Goal: Information Seeking & Learning: Learn about a topic

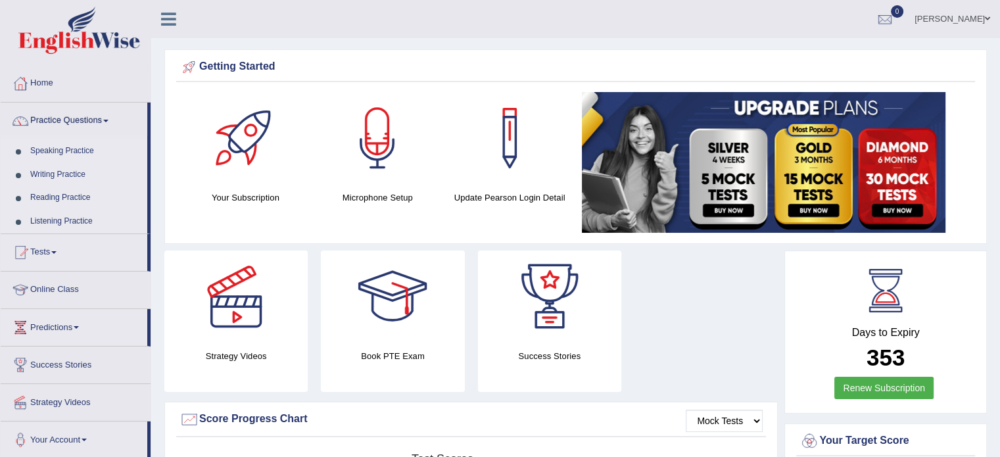
click at [64, 150] on link "Speaking Practice" at bounding box center [85, 151] width 123 height 24
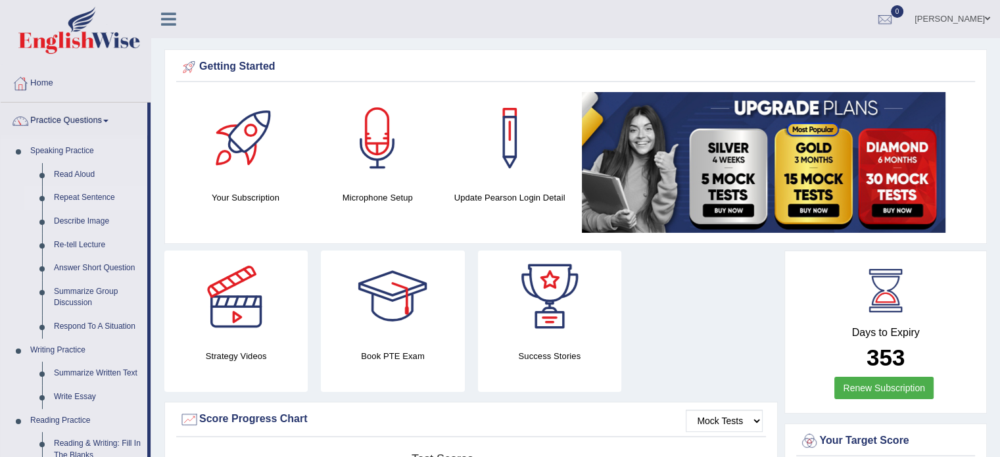
click at [55, 195] on link "Repeat Sentence" at bounding box center [97, 198] width 99 height 24
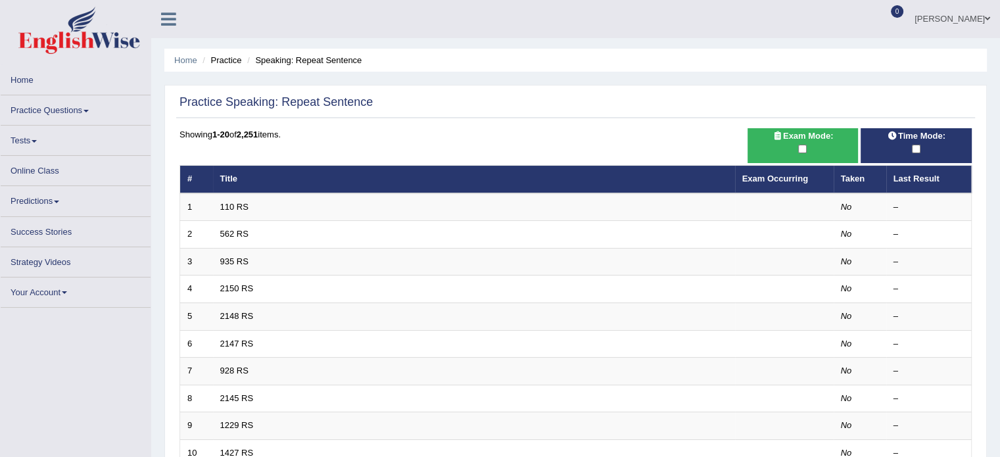
click at [581, 198] on td "110 RS" at bounding box center [474, 207] width 522 height 28
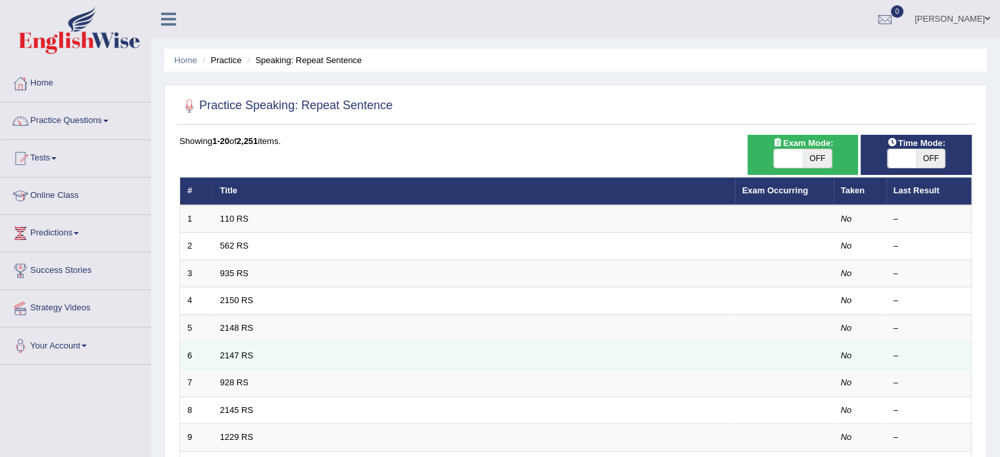
click at [741, 342] on td at bounding box center [784, 356] width 99 height 28
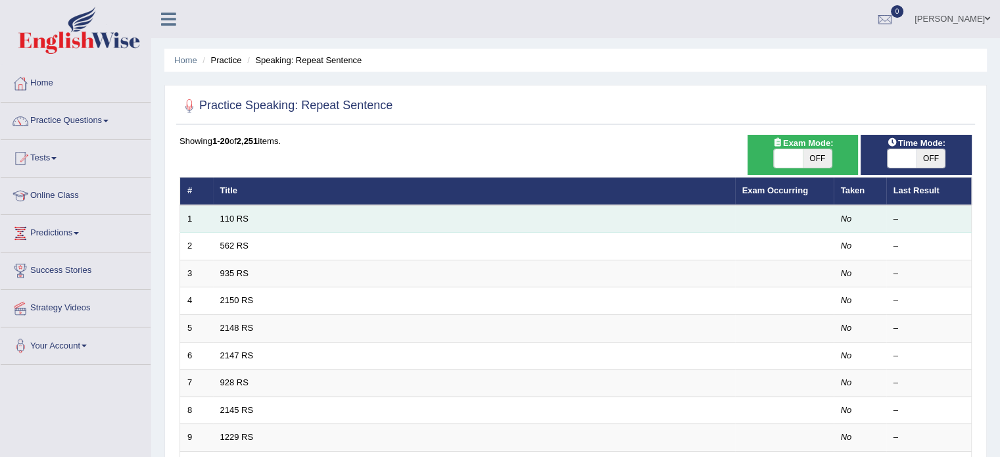
click at [783, 216] on td at bounding box center [784, 219] width 99 height 28
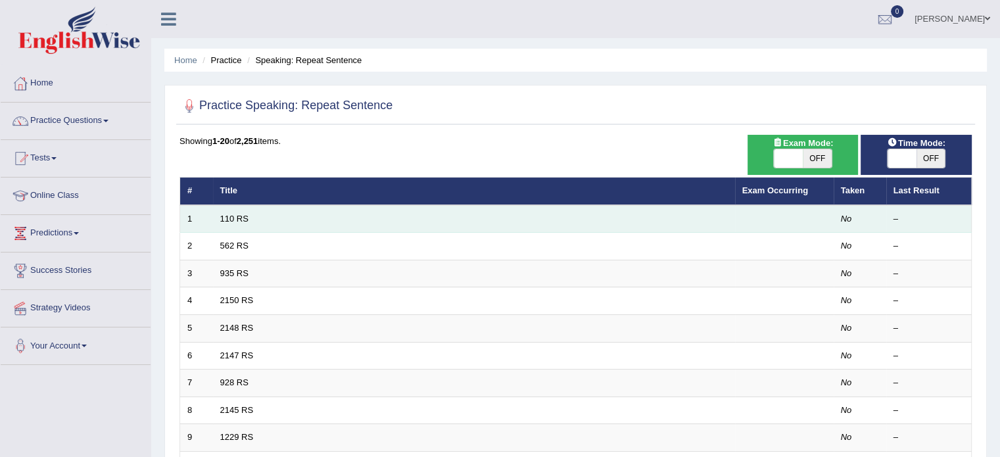
click at [783, 216] on td at bounding box center [784, 219] width 99 height 28
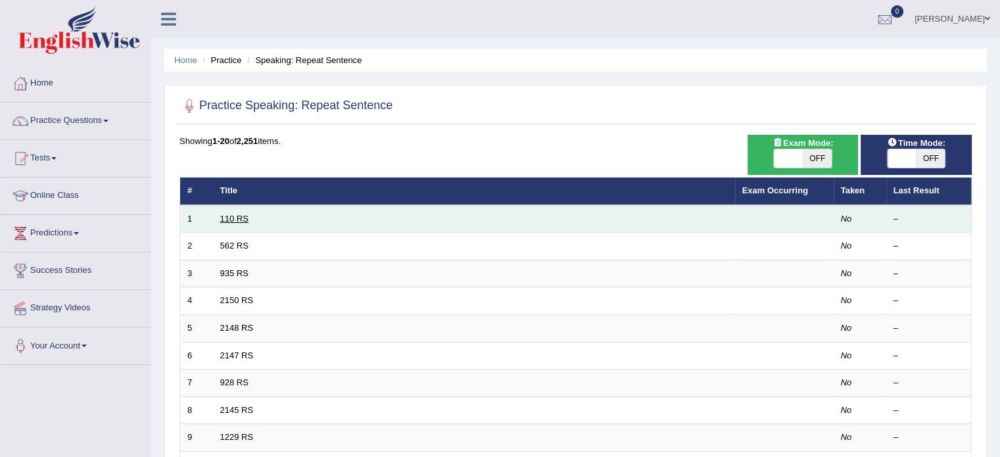
click at [229, 216] on link "110 RS" at bounding box center [234, 219] width 28 height 10
click at [229, 215] on link "110 RS" at bounding box center [234, 219] width 28 height 10
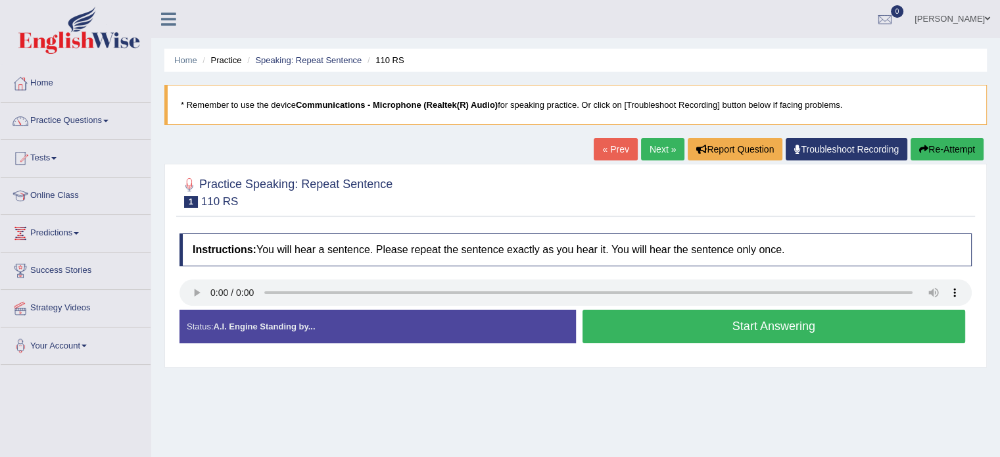
scroll to position [233, 0]
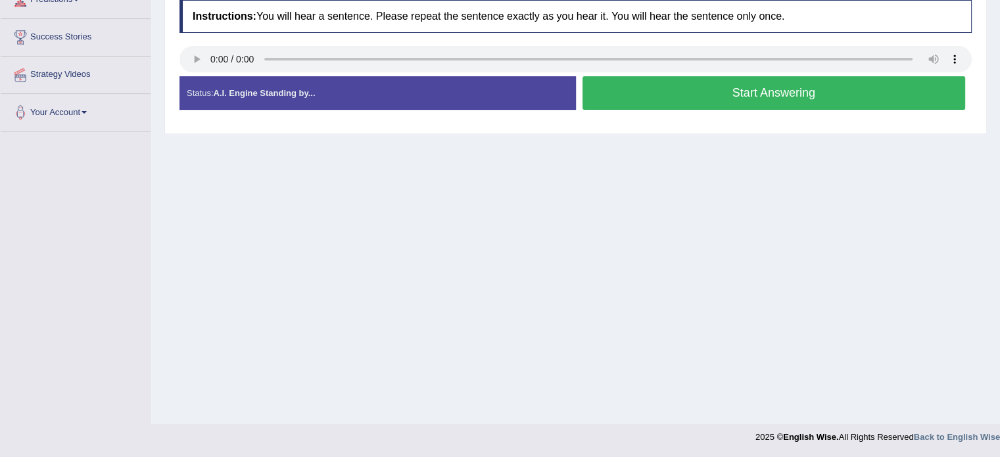
click at [825, 86] on button "Start Answering" at bounding box center [773, 93] width 383 height 34
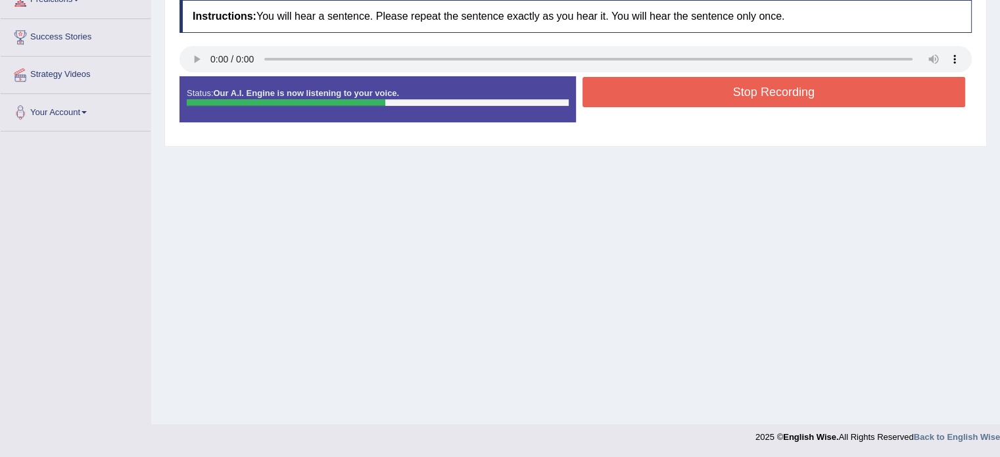
click at [824, 81] on button "Stop Recording" at bounding box center [773, 92] width 383 height 30
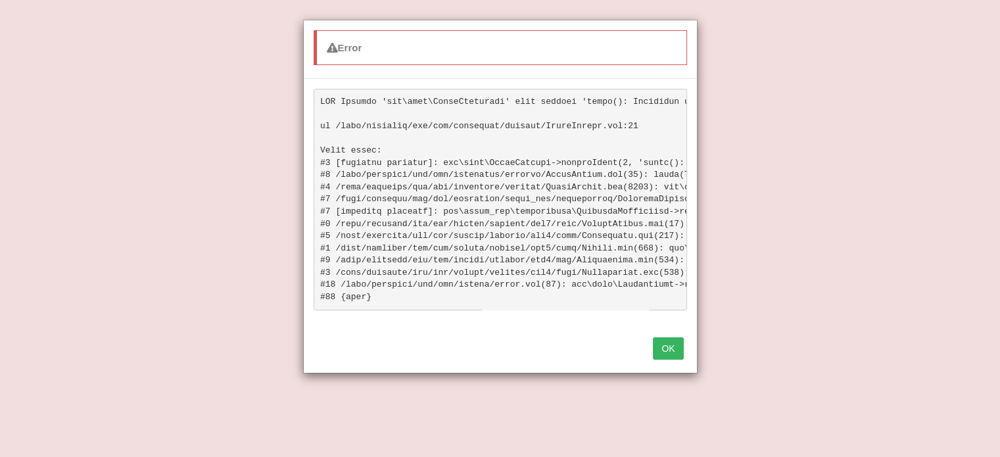
click at [665, 359] on button "OK" at bounding box center [668, 348] width 30 height 22
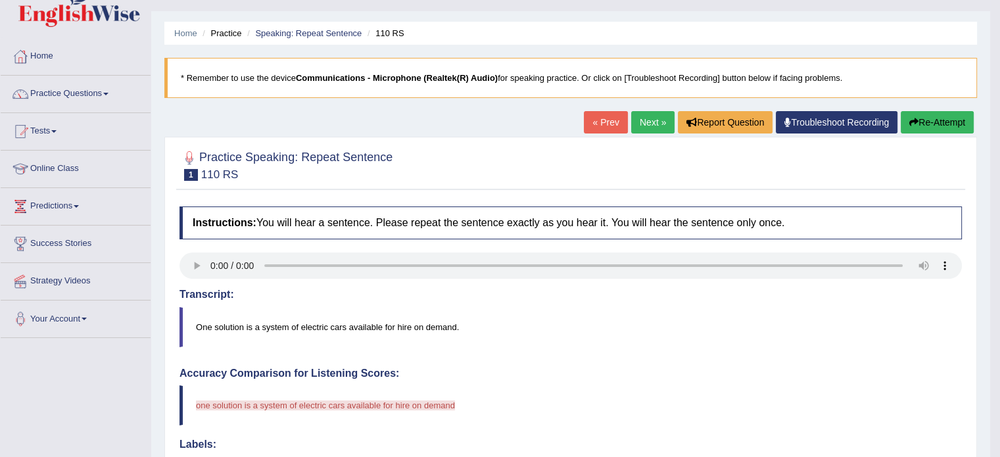
scroll to position [0, 0]
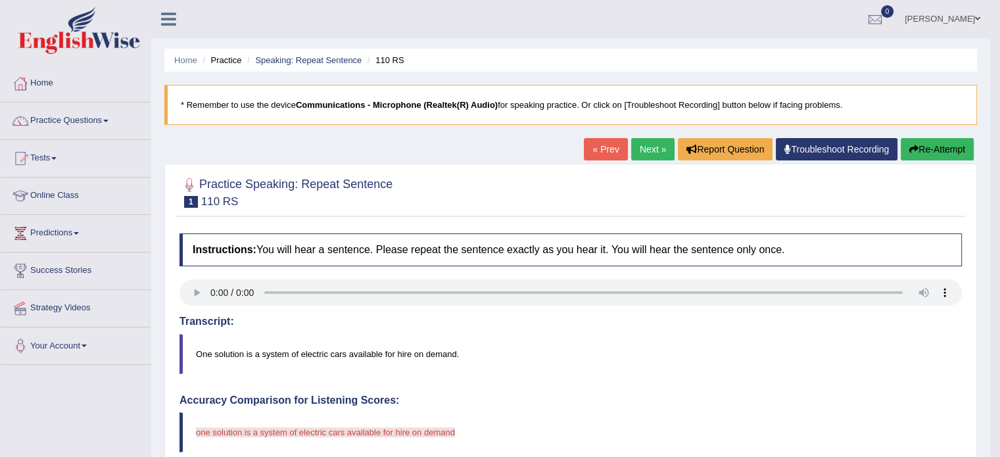
click at [952, 147] on button "Re-Attempt" at bounding box center [936, 149] width 73 height 22
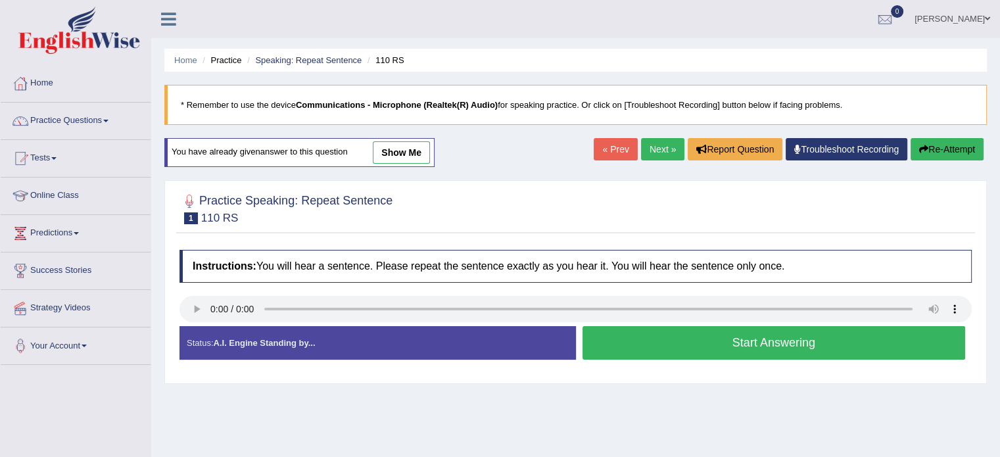
click at [796, 342] on button "Start Answering" at bounding box center [773, 343] width 383 height 34
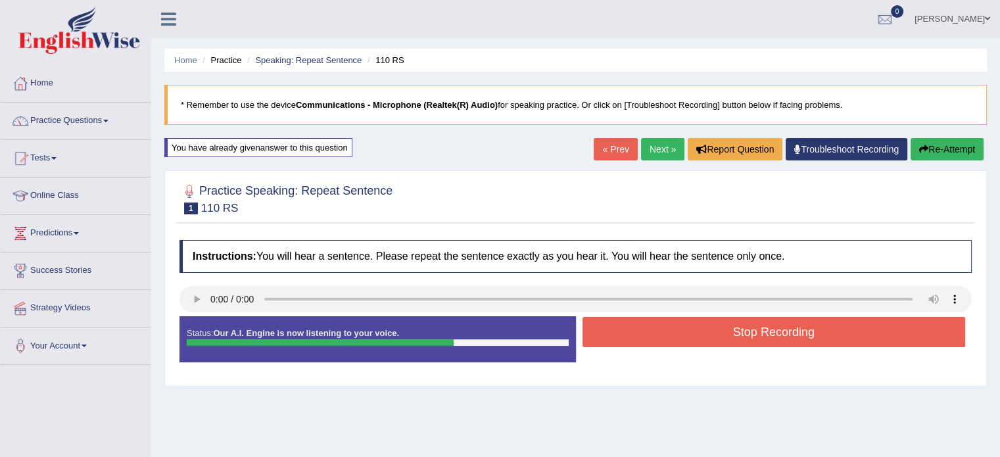
click at [781, 333] on button "Stop Recording" at bounding box center [773, 332] width 383 height 30
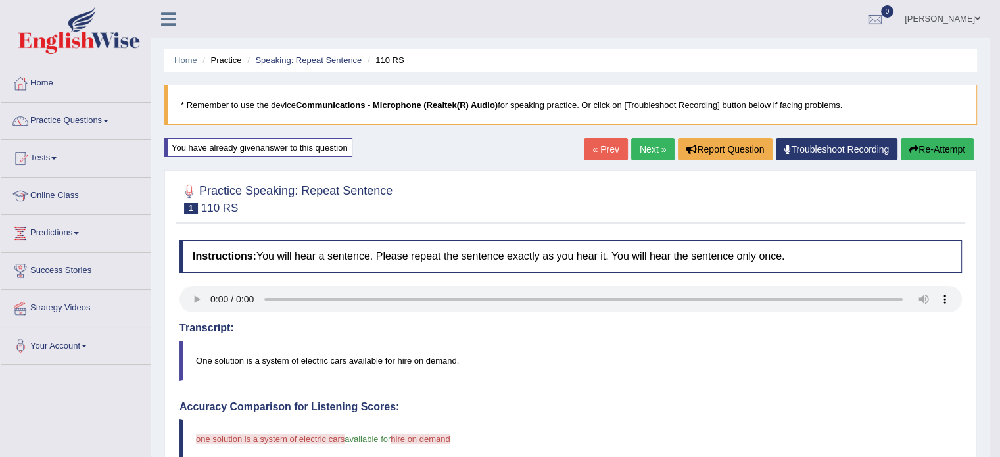
click at [956, 151] on button "Re-Attempt" at bounding box center [936, 149] width 73 height 22
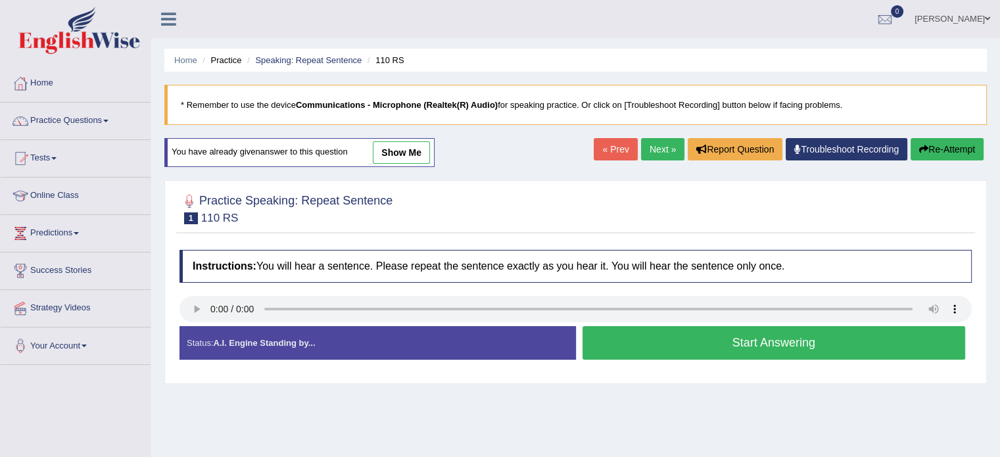
click at [794, 340] on button "Start Answering" at bounding box center [773, 343] width 383 height 34
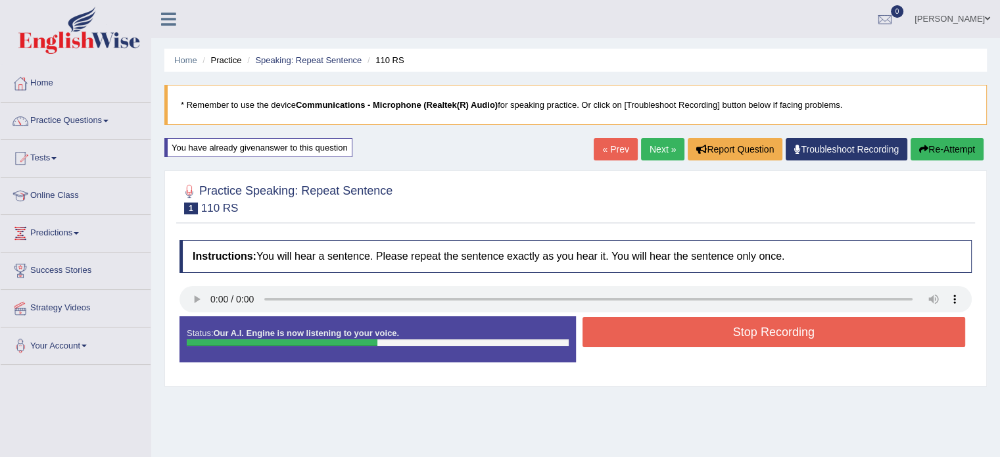
click at [794, 340] on button "Stop Recording" at bounding box center [773, 332] width 383 height 30
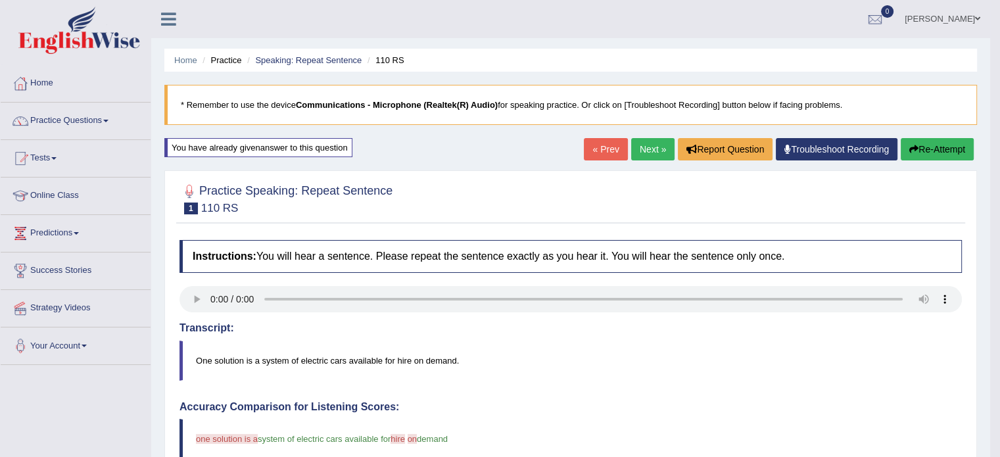
click at [942, 154] on button "Re-Attempt" at bounding box center [936, 149] width 73 height 22
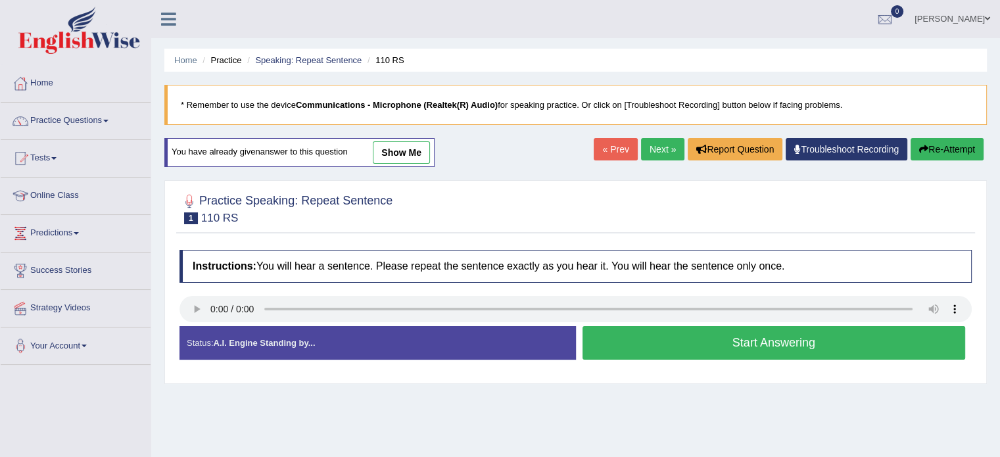
click at [781, 343] on button "Start Answering" at bounding box center [773, 343] width 383 height 34
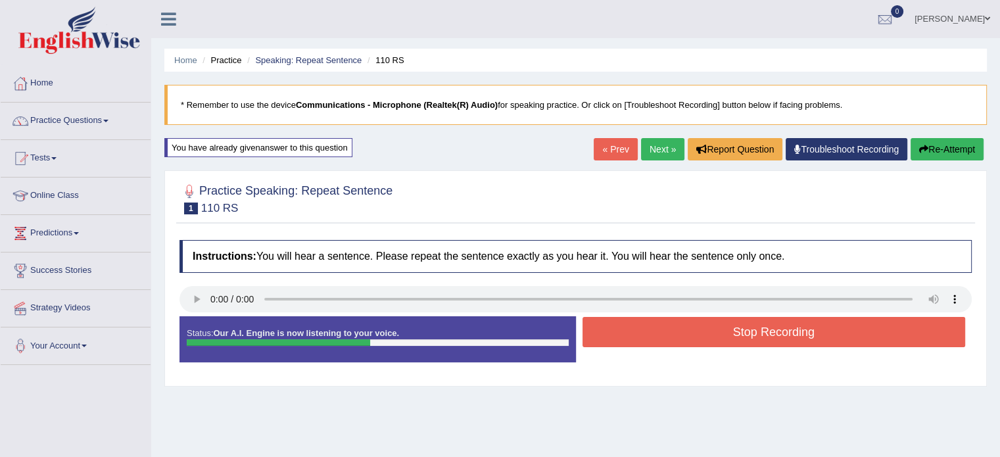
click at [781, 344] on button "Stop Recording" at bounding box center [773, 332] width 383 height 30
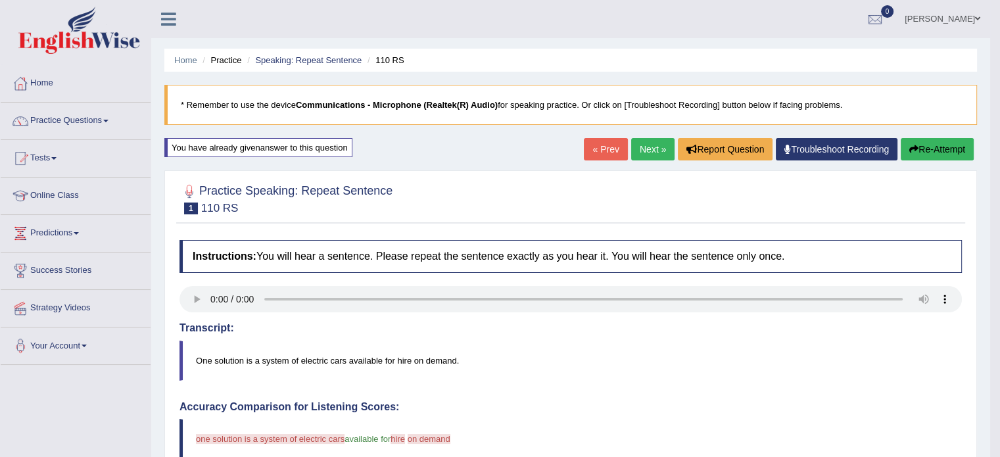
click at [923, 152] on button "Re-Attempt" at bounding box center [936, 149] width 73 height 22
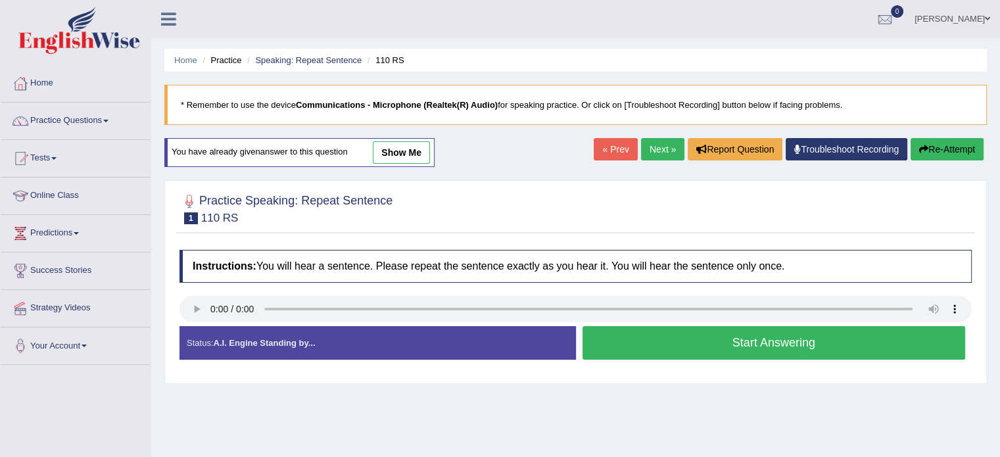
click at [735, 344] on button "Start Answering" at bounding box center [773, 343] width 383 height 34
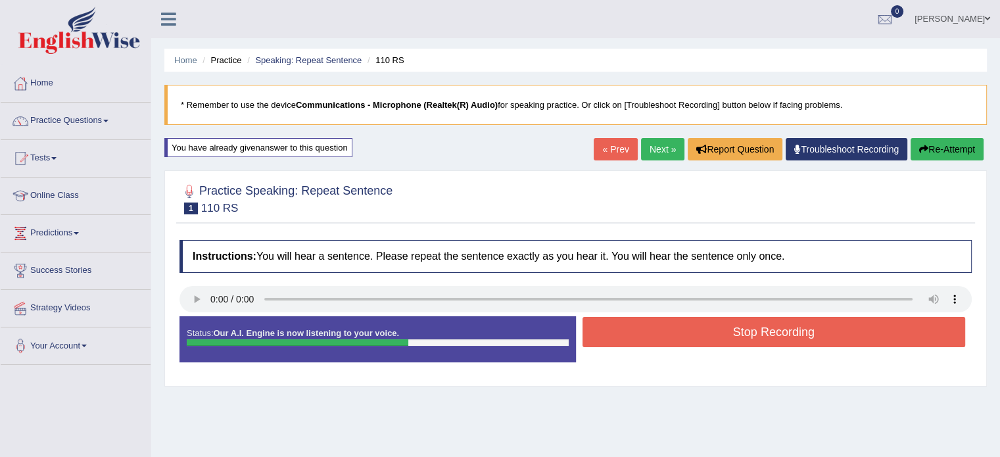
click at [741, 333] on button "Stop Recording" at bounding box center [773, 332] width 383 height 30
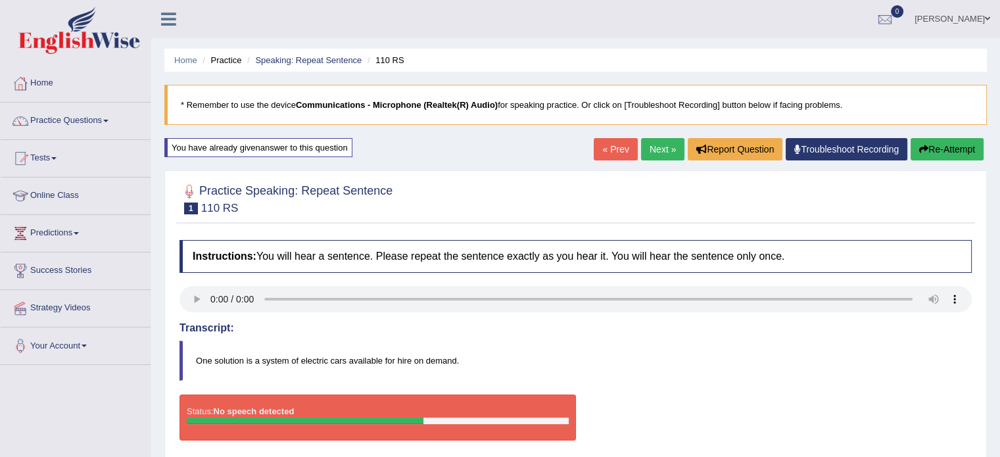
click at [951, 158] on button "Re-Attempt" at bounding box center [946, 149] width 73 height 22
click at [952, 141] on button "Re-Attempt" at bounding box center [946, 149] width 73 height 22
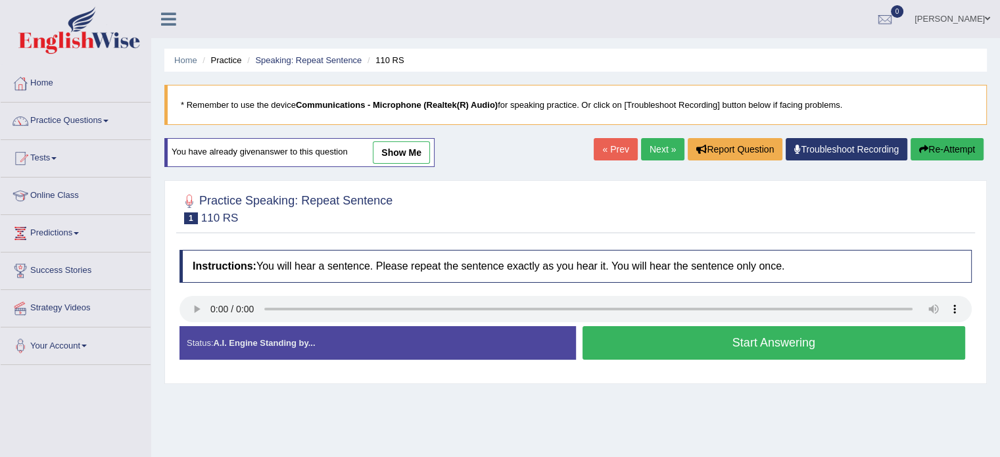
click at [739, 340] on button "Start Answering" at bounding box center [773, 343] width 383 height 34
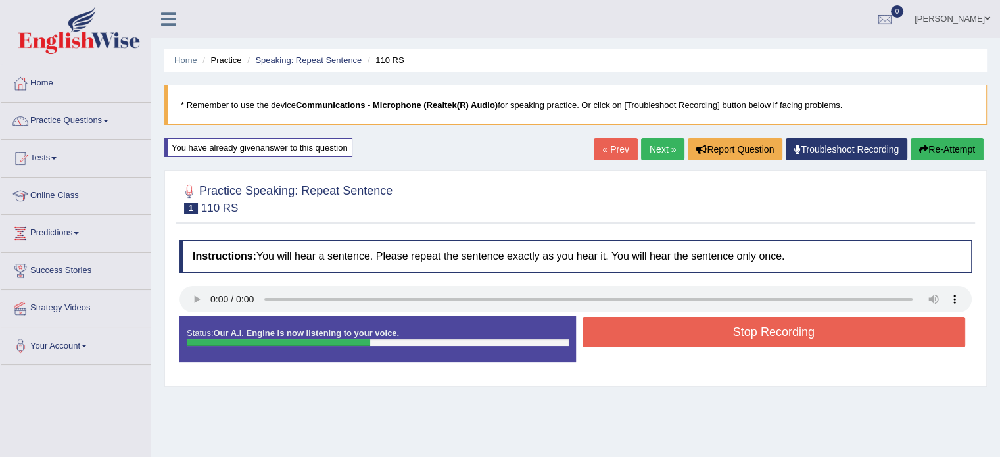
click at [774, 320] on button "Stop Recording" at bounding box center [773, 332] width 383 height 30
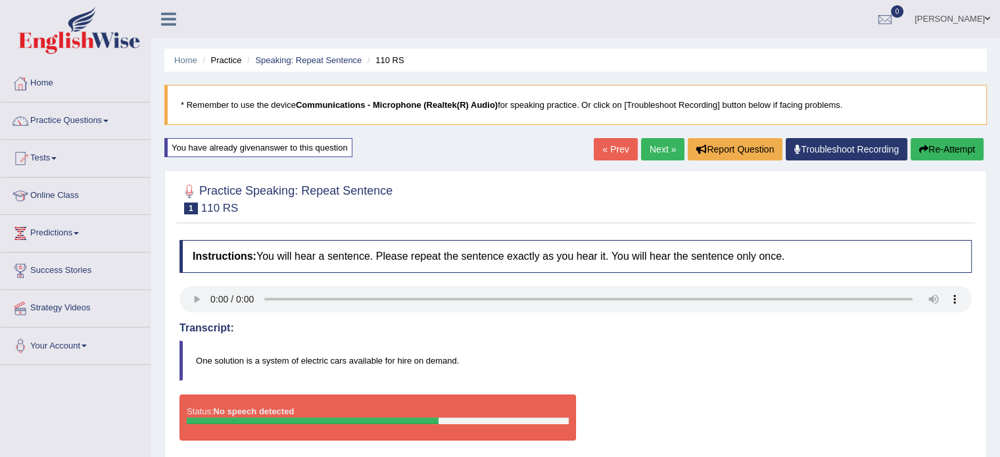
click at [956, 155] on button "Re-Attempt" at bounding box center [946, 149] width 73 height 22
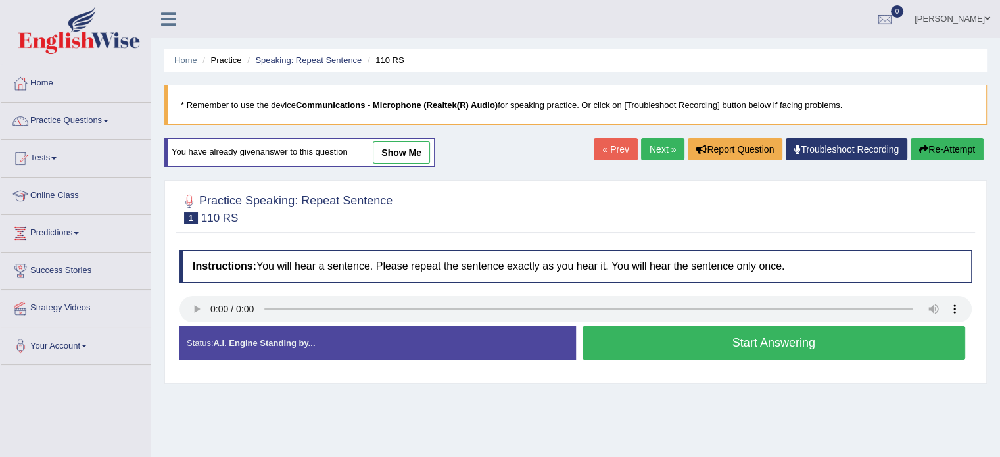
click at [745, 338] on button "Start Answering" at bounding box center [773, 343] width 383 height 34
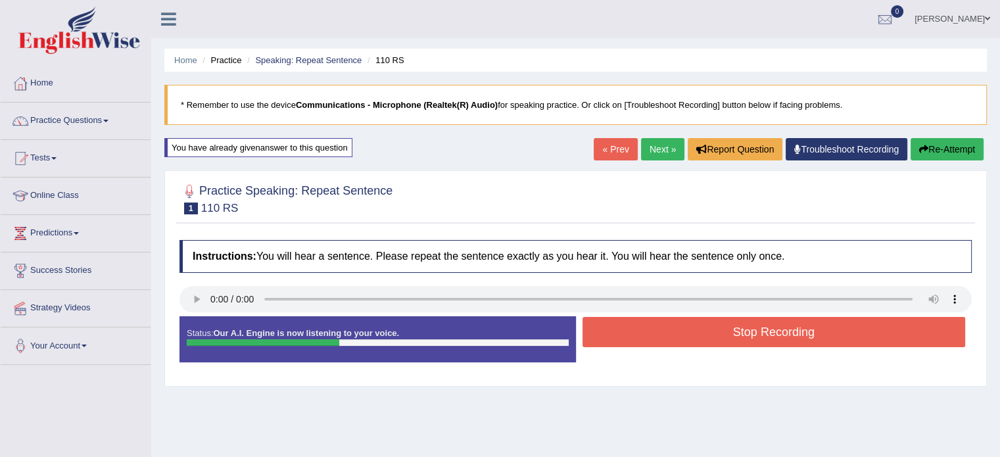
click at [749, 335] on button "Stop Recording" at bounding box center [773, 332] width 383 height 30
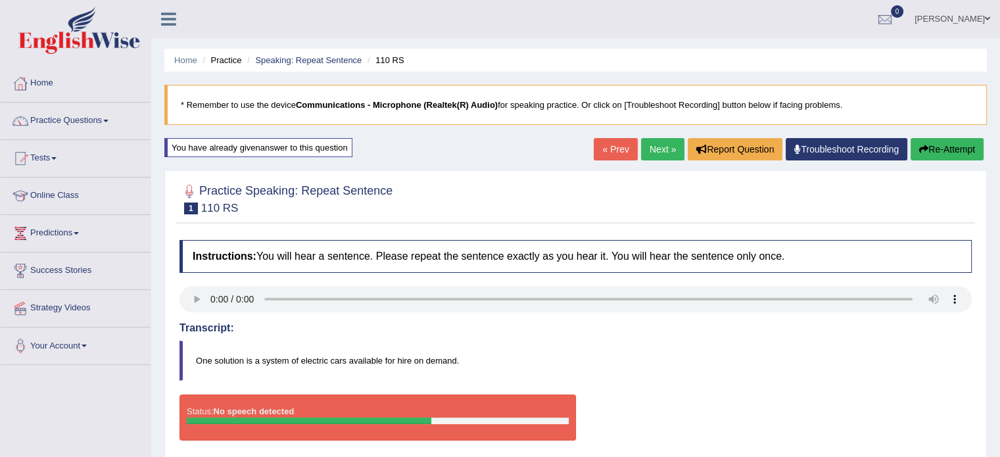
click at [947, 144] on button "Re-Attempt" at bounding box center [946, 149] width 73 height 22
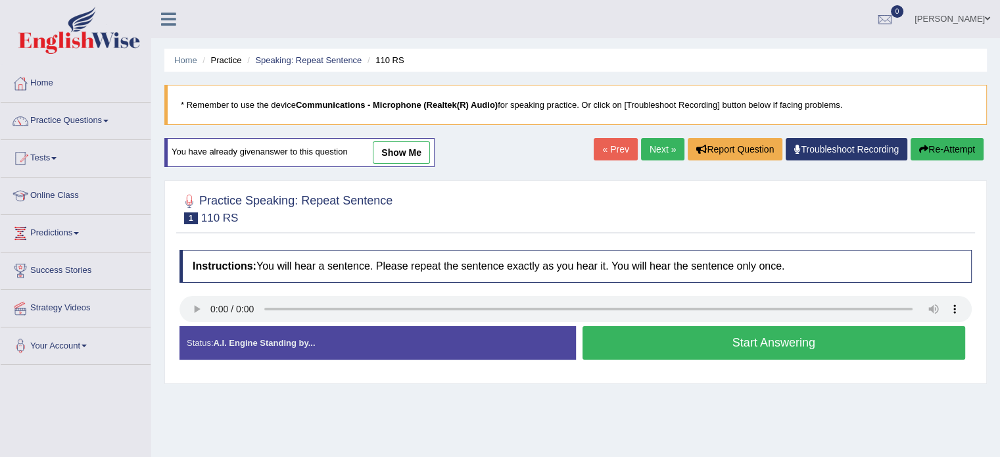
click at [667, 156] on link "Next »" at bounding box center [662, 149] width 43 height 22
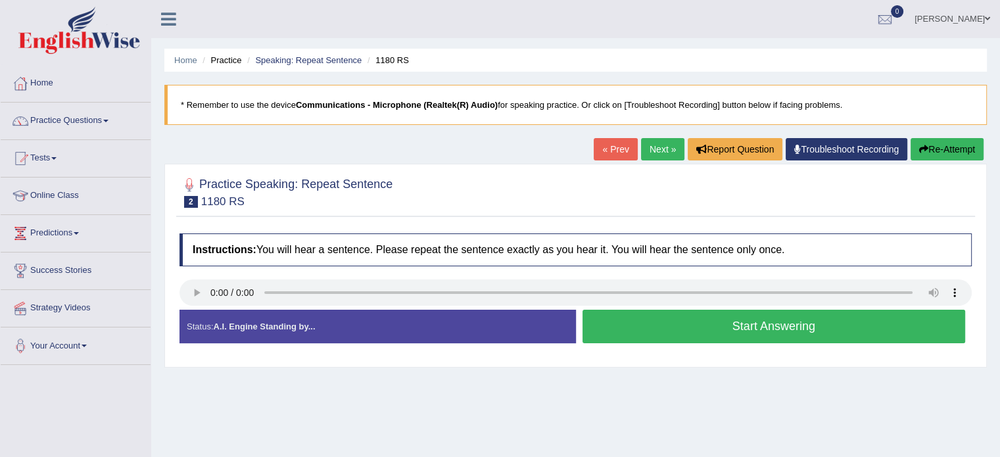
click at [762, 325] on button "Start Answering" at bounding box center [773, 327] width 383 height 34
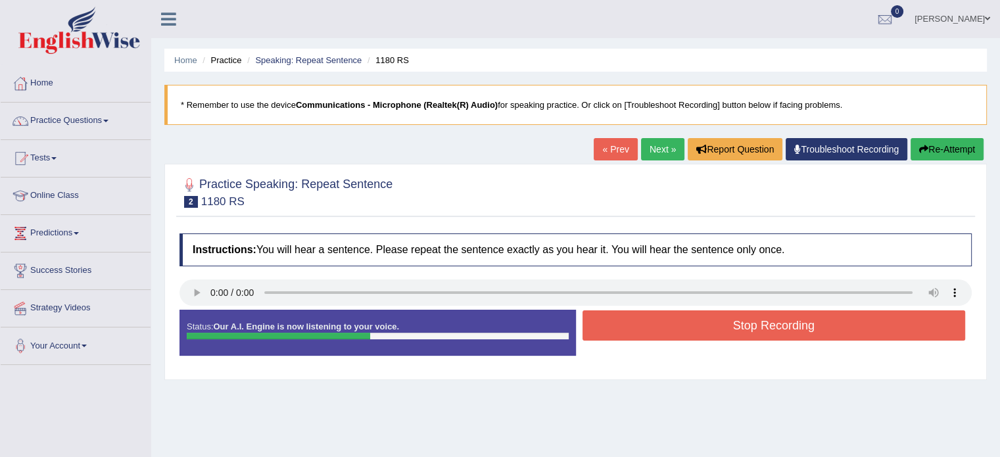
click at [762, 325] on button "Stop Recording" at bounding box center [773, 325] width 383 height 30
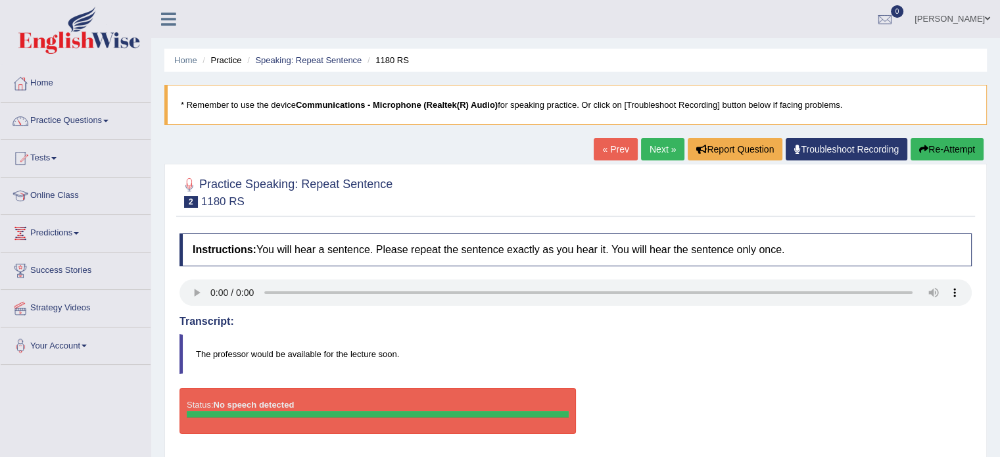
click at [938, 154] on button "Re-Attempt" at bounding box center [946, 149] width 73 height 22
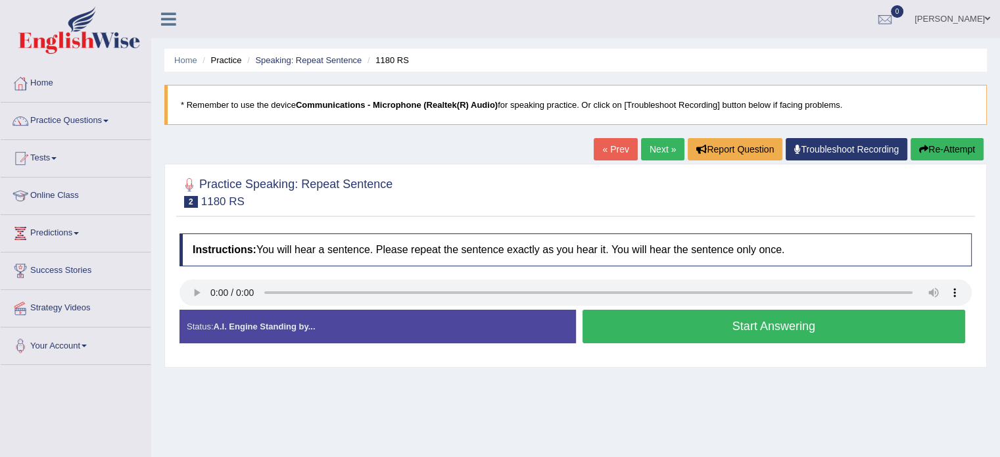
click at [734, 321] on button "Start Answering" at bounding box center [773, 327] width 383 height 34
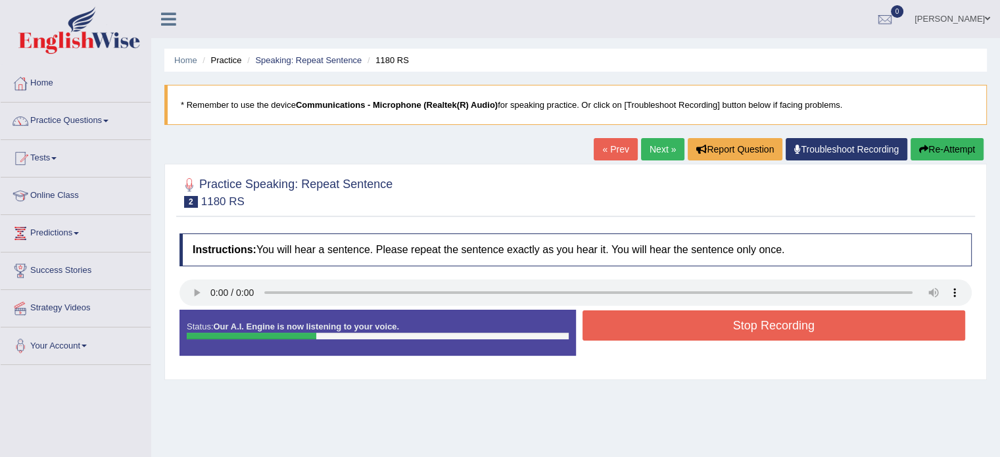
click at [735, 320] on button "Stop Recording" at bounding box center [773, 325] width 383 height 30
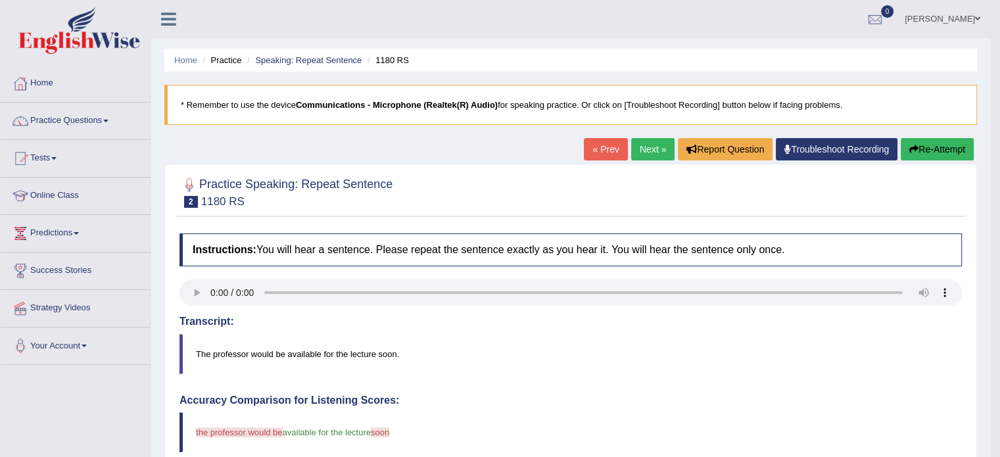
click at [922, 145] on button "Re-Attempt" at bounding box center [936, 149] width 73 height 22
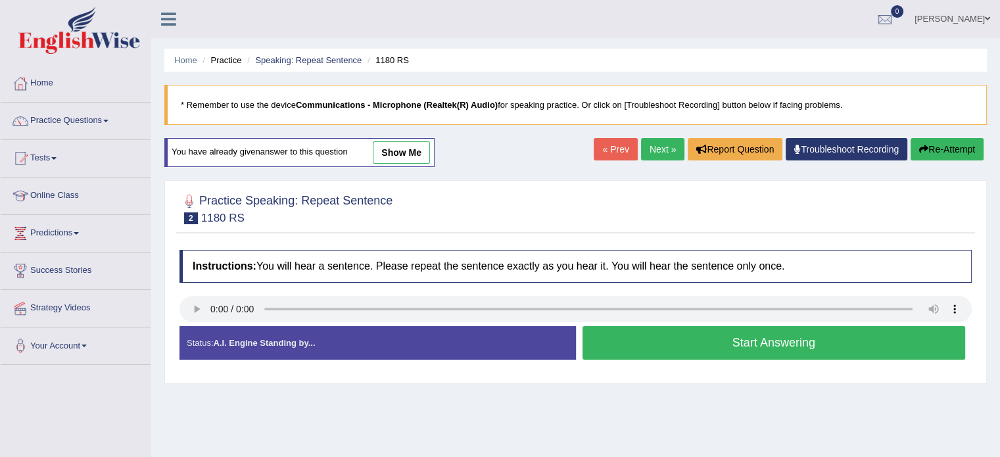
click at [749, 345] on button "Start Answering" at bounding box center [773, 343] width 383 height 34
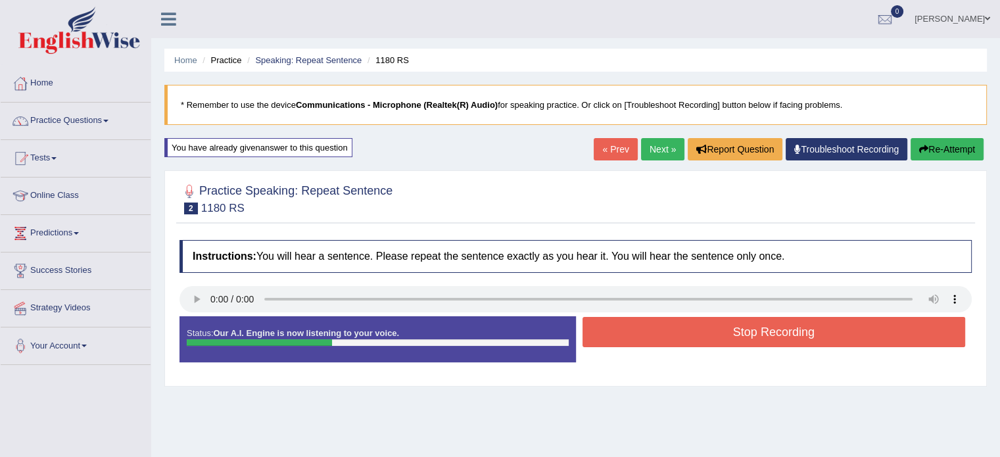
click at [750, 344] on button "Stop Recording" at bounding box center [773, 332] width 383 height 30
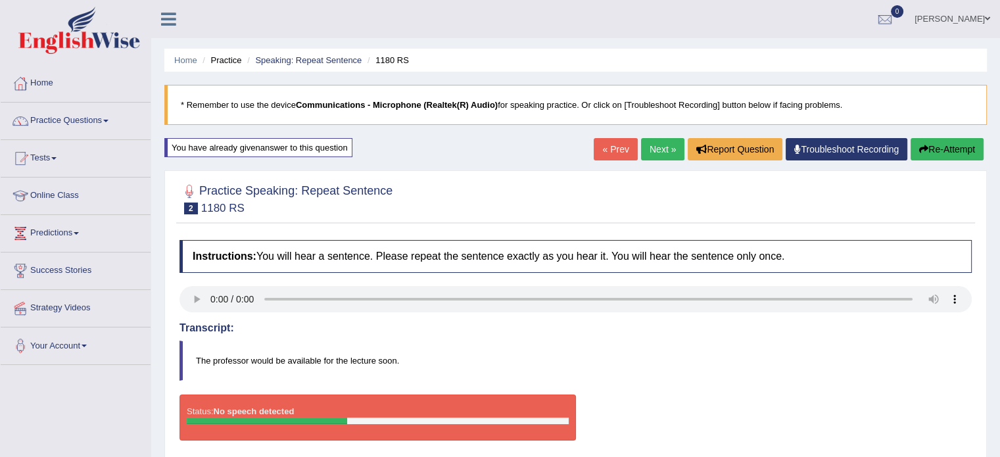
click at [996, 320] on div "Home Practice Speaking: Repeat Sentence 1180 RS * Remember to use the device Co…" at bounding box center [575, 328] width 848 height 657
click at [937, 144] on button "Re-Attempt" at bounding box center [946, 149] width 73 height 22
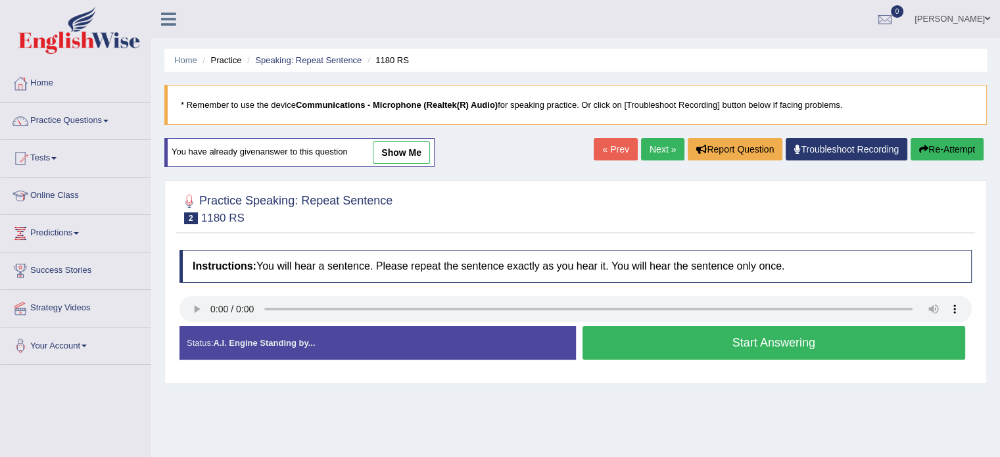
click at [735, 342] on button "Start Answering" at bounding box center [773, 343] width 383 height 34
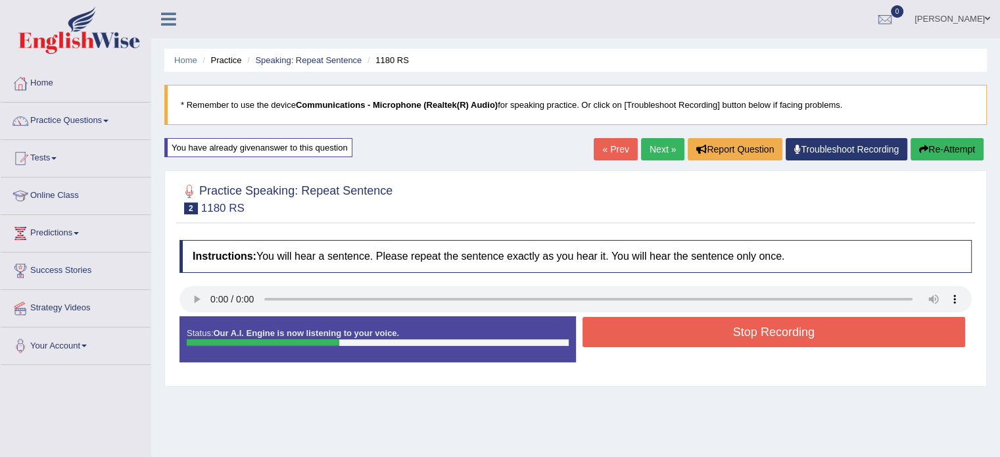
click at [735, 342] on button "Stop Recording" at bounding box center [773, 332] width 383 height 30
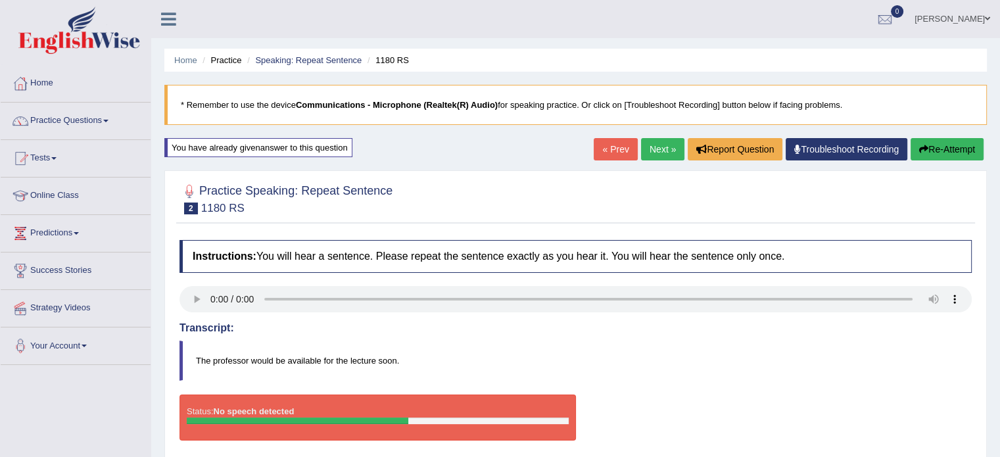
click at [969, 149] on button "Re-Attempt" at bounding box center [946, 149] width 73 height 22
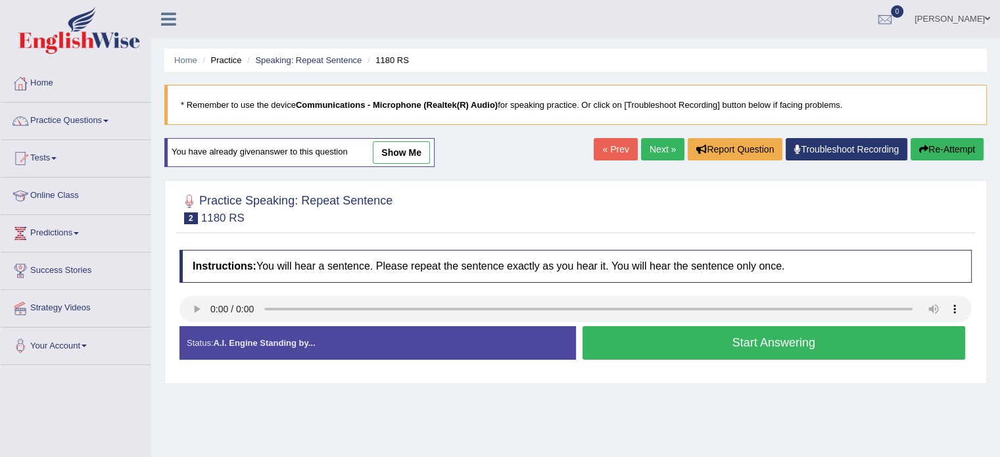
click at [756, 340] on button "Start Answering" at bounding box center [773, 343] width 383 height 34
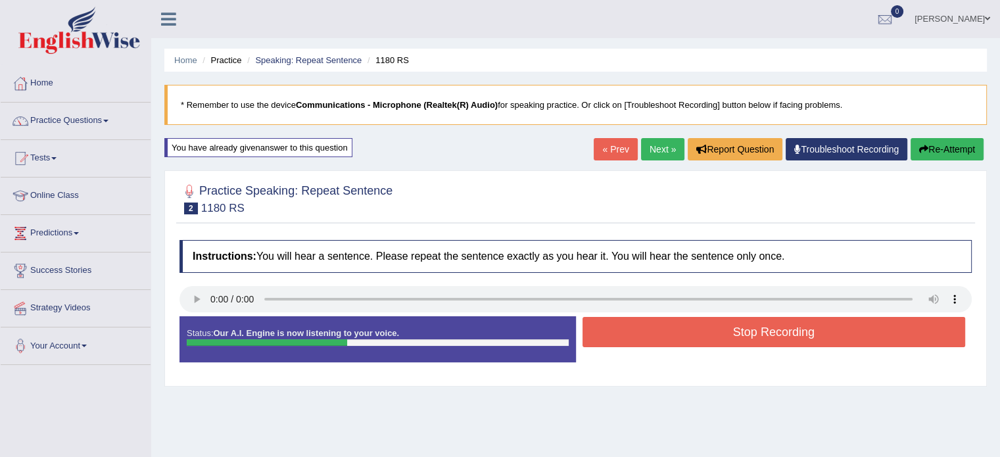
click at [756, 340] on button "Stop Recording" at bounding box center [773, 332] width 383 height 30
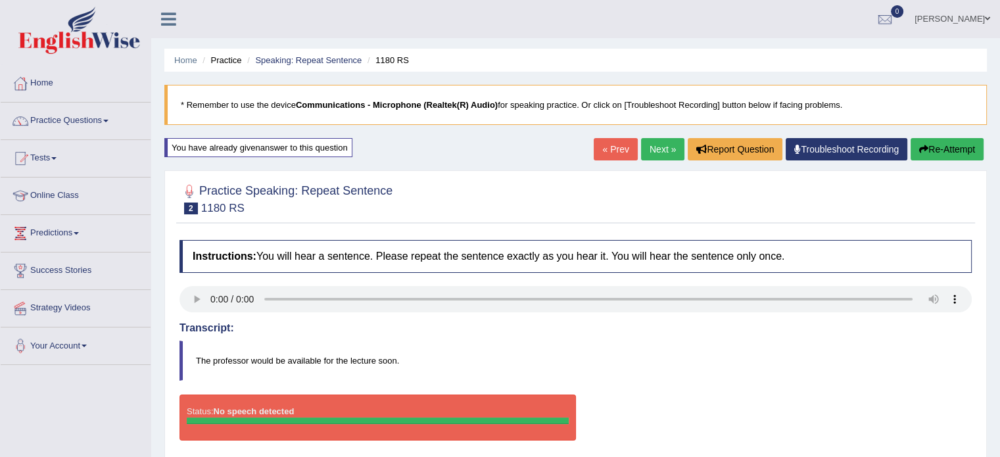
click at [954, 143] on button "Re-Attempt" at bounding box center [946, 149] width 73 height 22
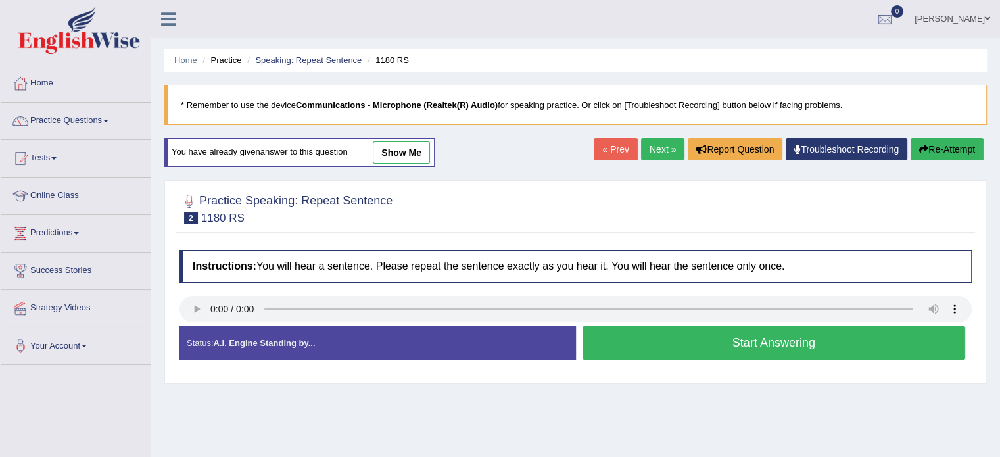
click at [707, 356] on button "Start Answering" at bounding box center [773, 343] width 383 height 34
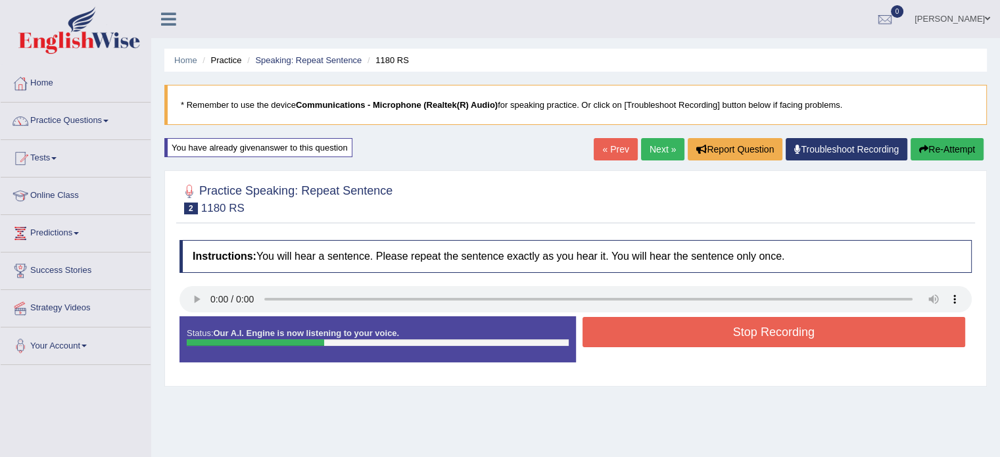
click at [707, 356] on div "Status: Our A.I. Engine is now listening to your voice. Start Answering Stop Re…" at bounding box center [575, 345] width 792 height 59
click at [750, 321] on button "Stop Recording" at bounding box center [773, 332] width 383 height 30
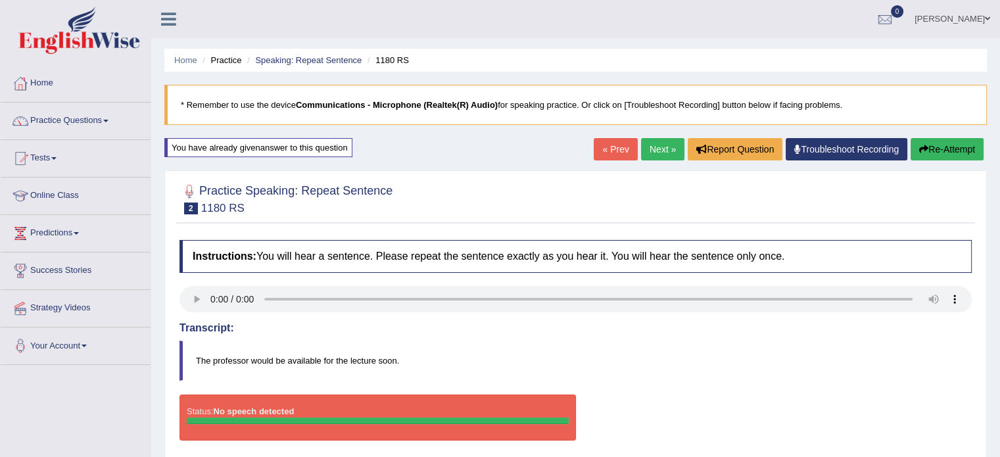
click at [943, 142] on button "Re-Attempt" at bounding box center [946, 149] width 73 height 22
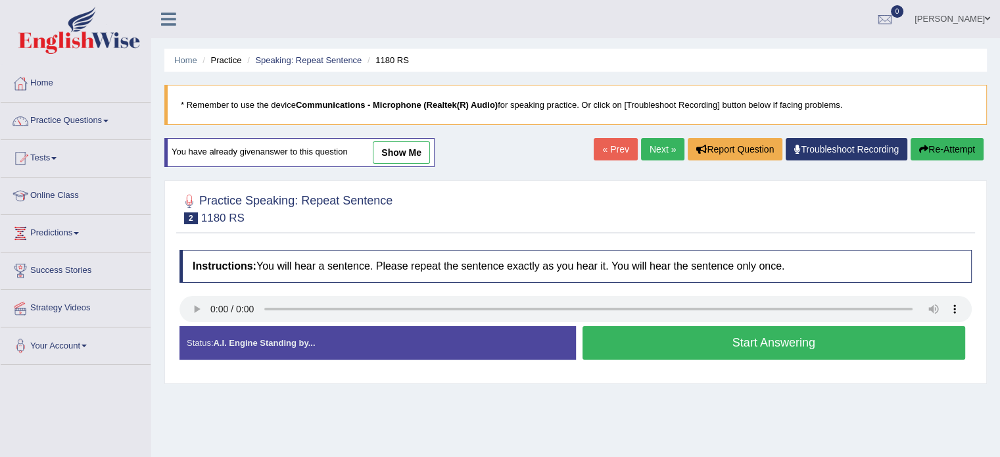
click at [768, 338] on button "Start Answering" at bounding box center [773, 343] width 383 height 34
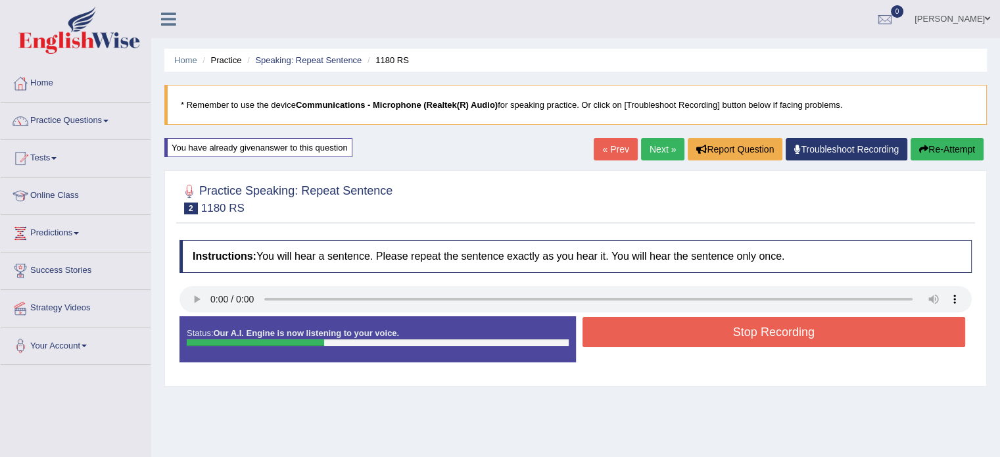
click at [768, 338] on button "Stop Recording" at bounding box center [773, 332] width 383 height 30
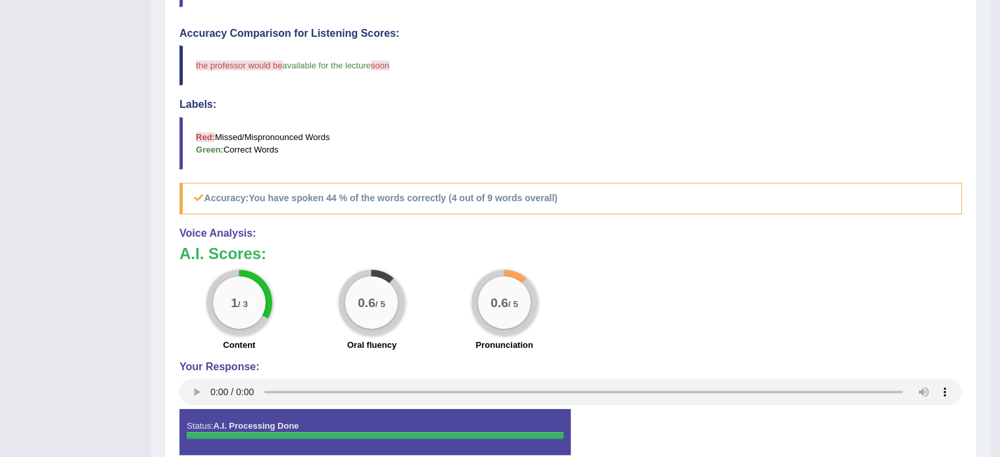
scroll to position [400, 0]
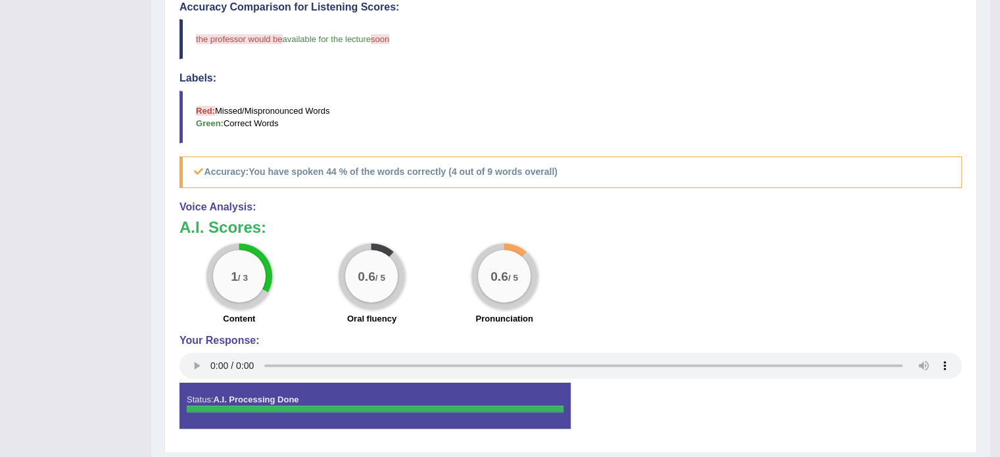
click at [971, 159] on div "Practice Speaking: Repeat Sentence 2 1180 RS Instructions: You will hear a sent…" at bounding box center [570, 112] width 812 height 682
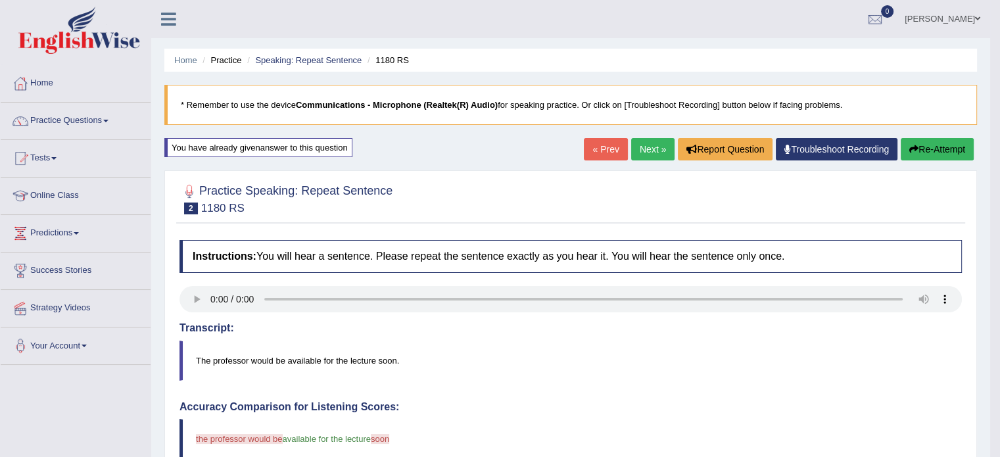
click at [948, 141] on button "Re-Attempt" at bounding box center [936, 149] width 73 height 22
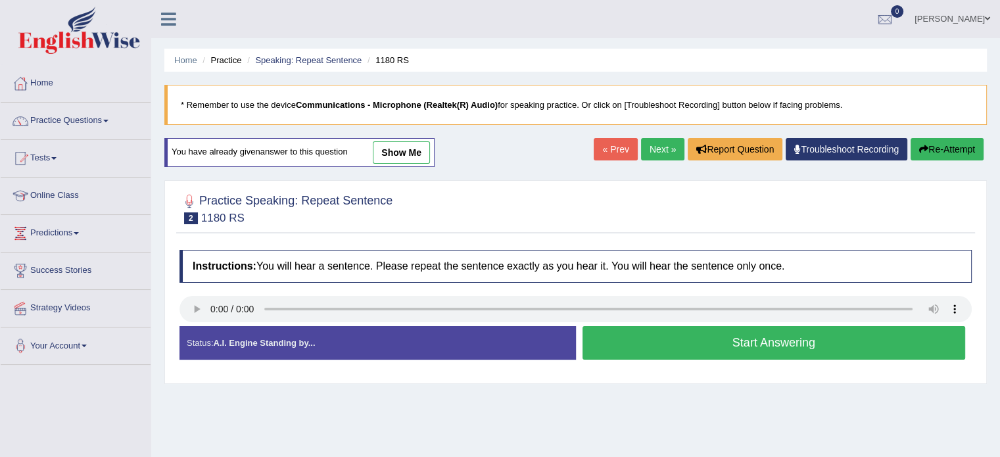
click at [742, 347] on button "Start Answering" at bounding box center [773, 343] width 383 height 34
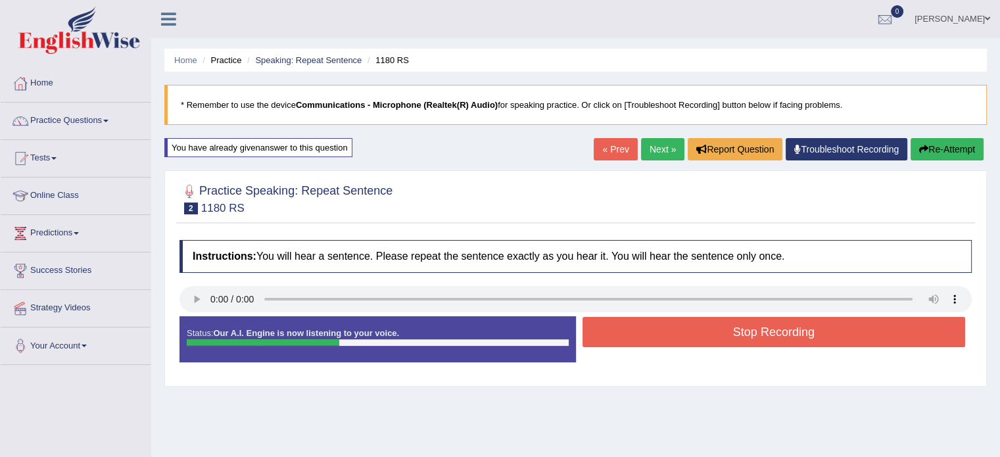
click at [743, 346] on div "Stop Recording" at bounding box center [774, 334] width 396 height 34
click at [750, 329] on button "Stop Recording" at bounding box center [773, 332] width 383 height 30
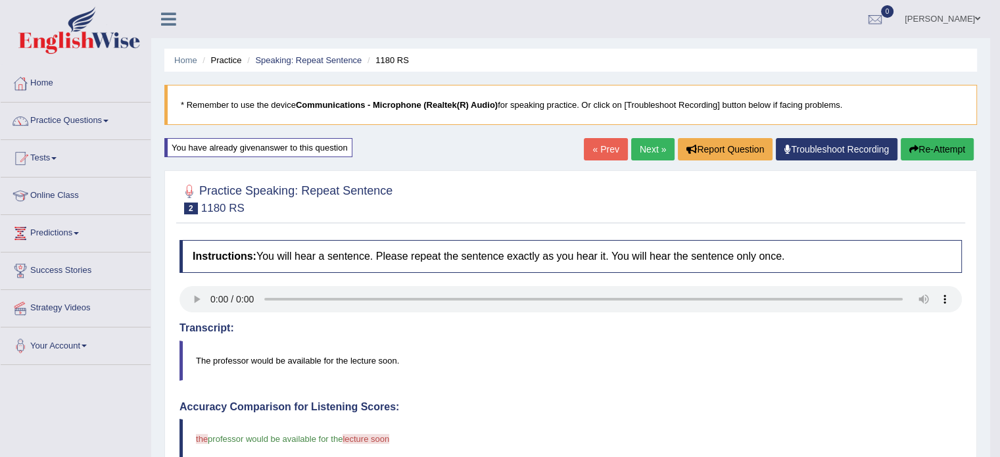
click at [943, 149] on button "Re-Attempt" at bounding box center [936, 149] width 73 height 22
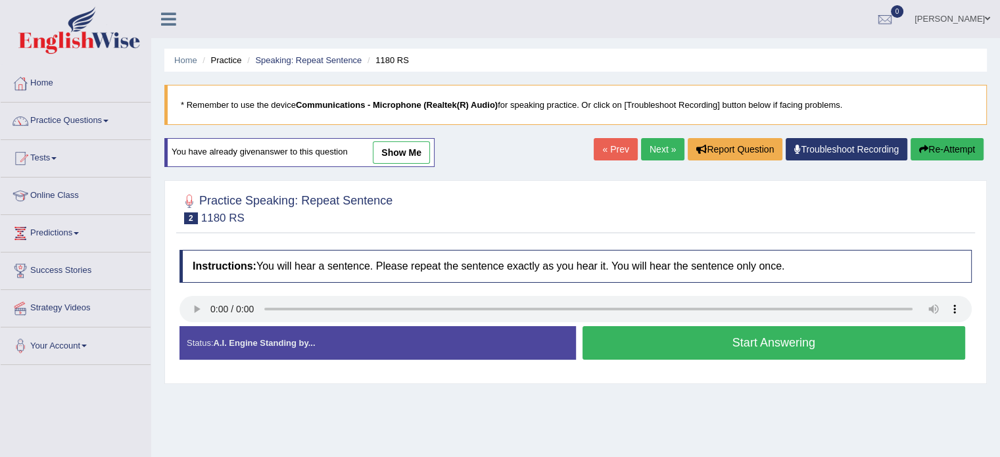
click at [785, 346] on button "Start Answering" at bounding box center [773, 343] width 383 height 34
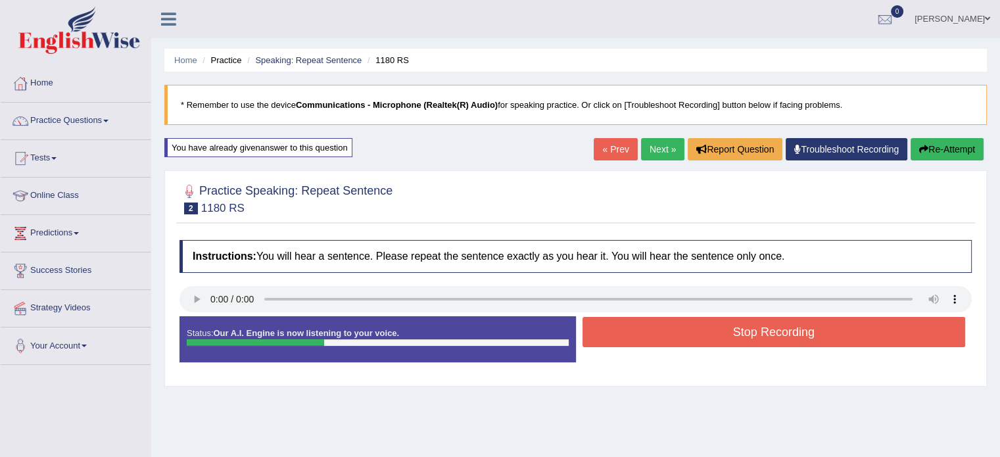
click at [787, 326] on button "Stop Recording" at bounding box center [773, 332] width 383 height 30
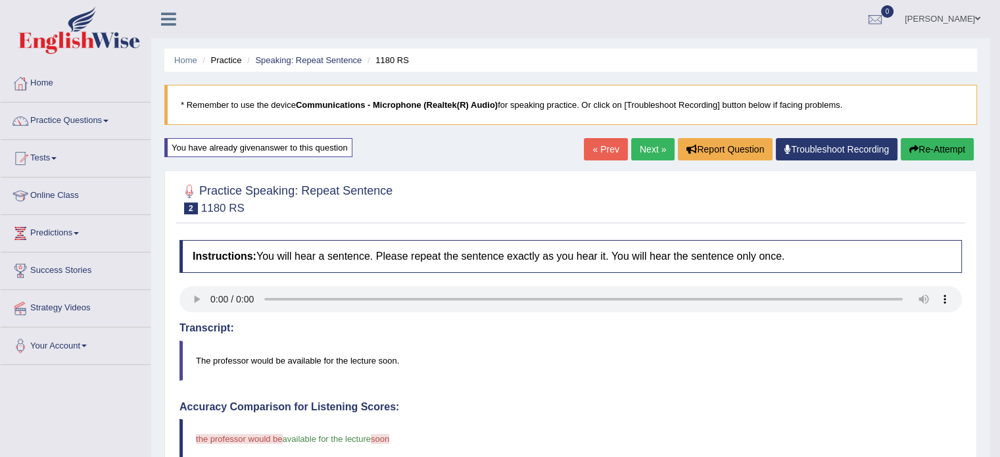
click at [935, 149] on button "Re-Attempt" at bounding box center [936, 149] width 73 height 22
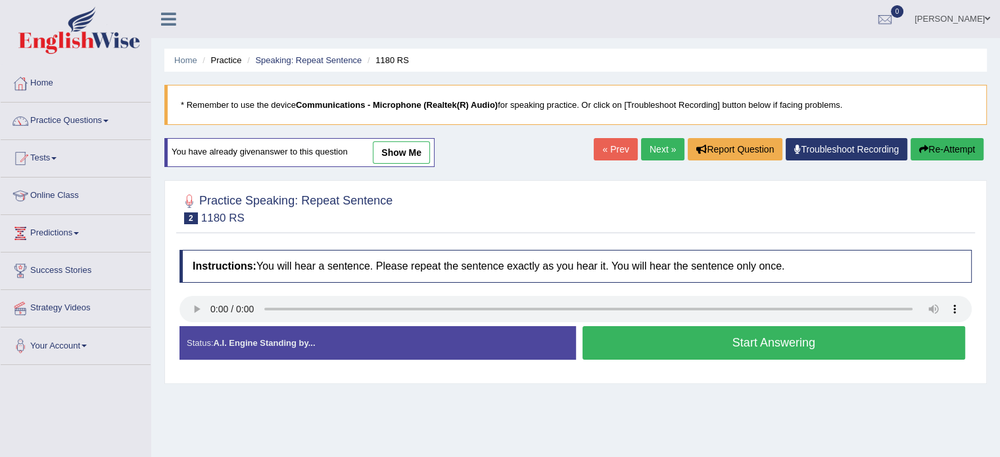
click at [639, 334] on button "Start Answering" at bounding box center [773, 343] width 383 height 34
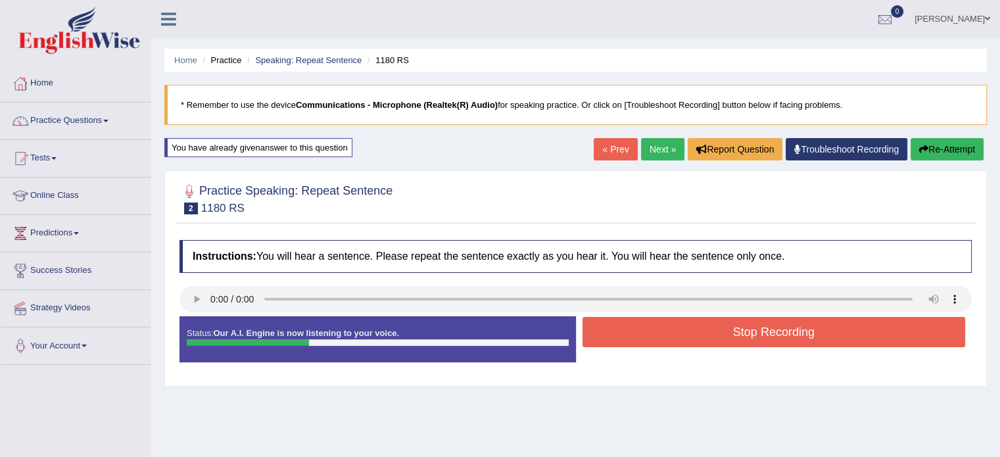
click at [639, 334] on button "Stop Recording" at bounding box center [773, 332] width 383 height 30
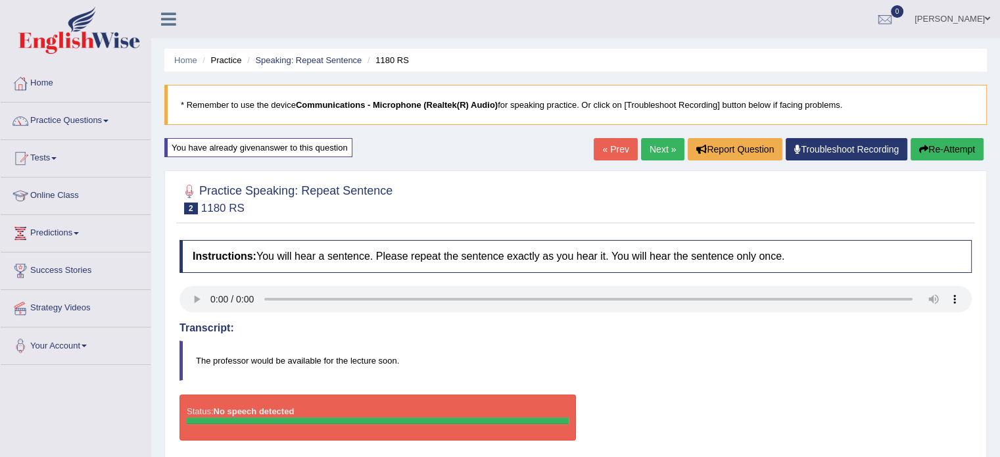
click at [958, 147] on button "Re-Attempt" at bounding box center [946, 149] width 73 height 22
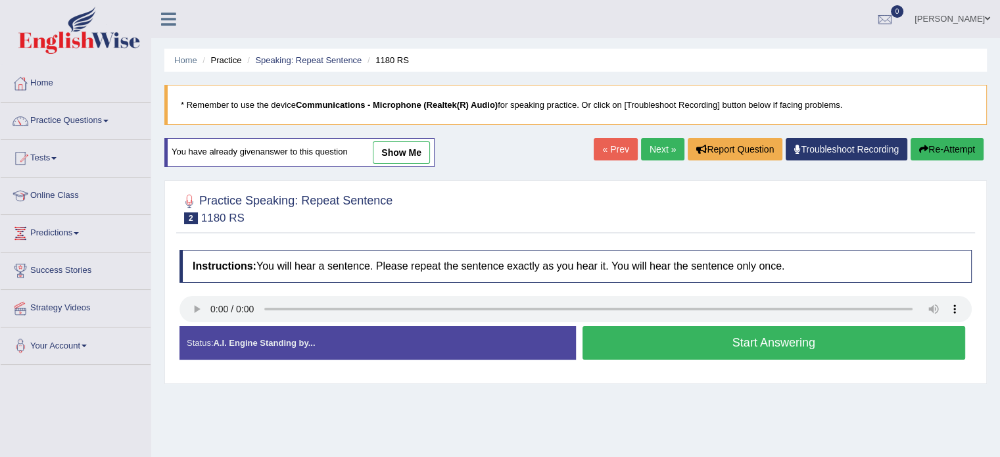
click at [716, 344] on button "Start Answering" at bounding box center [773, 343] width 383 height 34
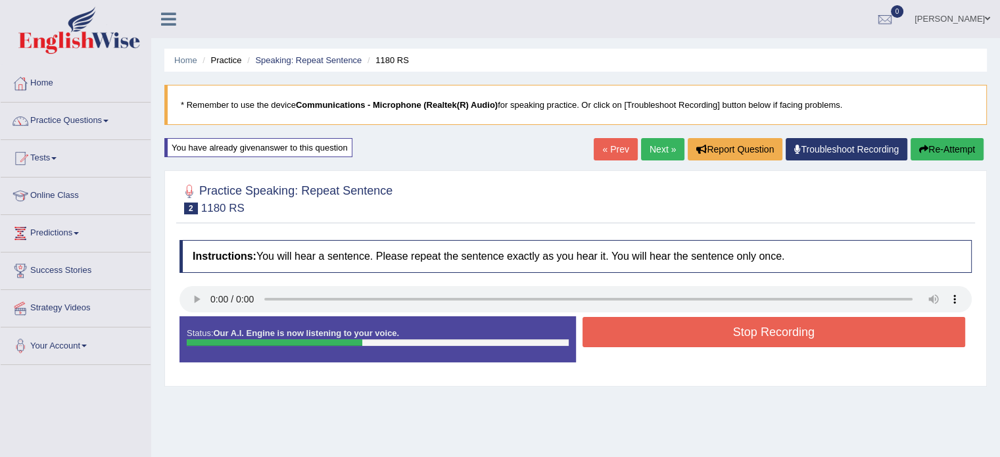
click at [716, 344] on button "Stop Recording" at bounding box center [773, 332] width 383 height 30
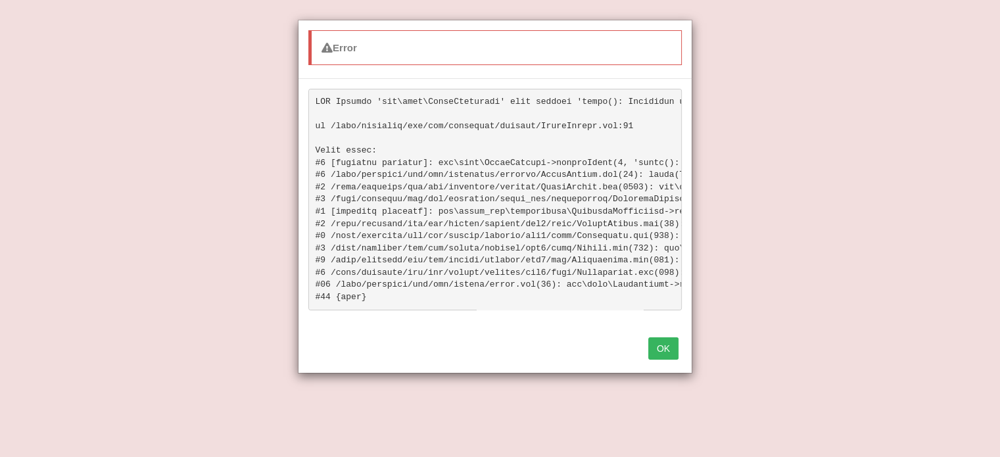
click at [657, 359] on button "OK" at bounding box center [663, 348] width 30 height 22
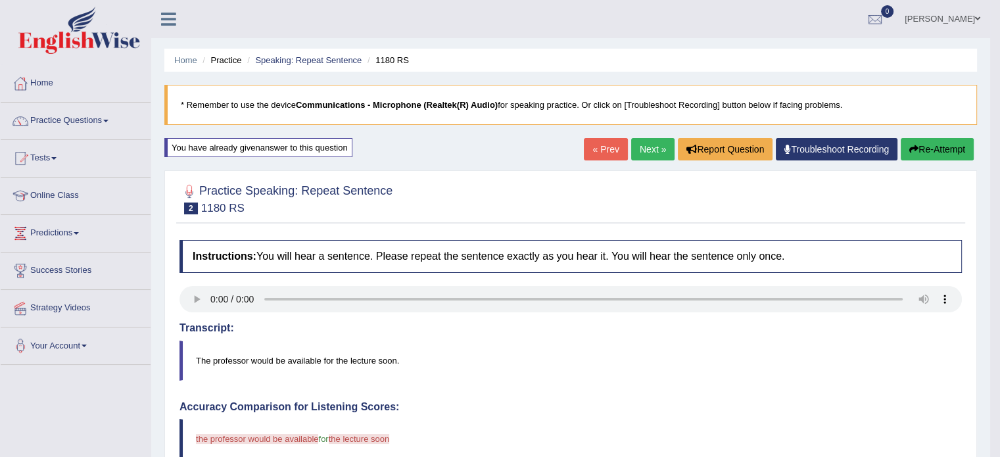
click at [911, 152] on icon "button" at bounding box center [913, 149] width 9 height 9
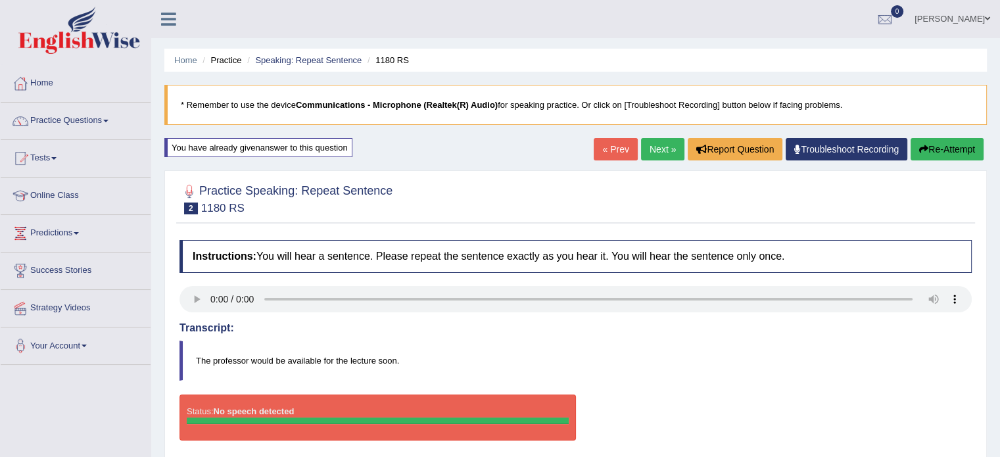
click at [936, 148] on button "Re-Attempt" at bounding box center [946, 149] width 73 height 22
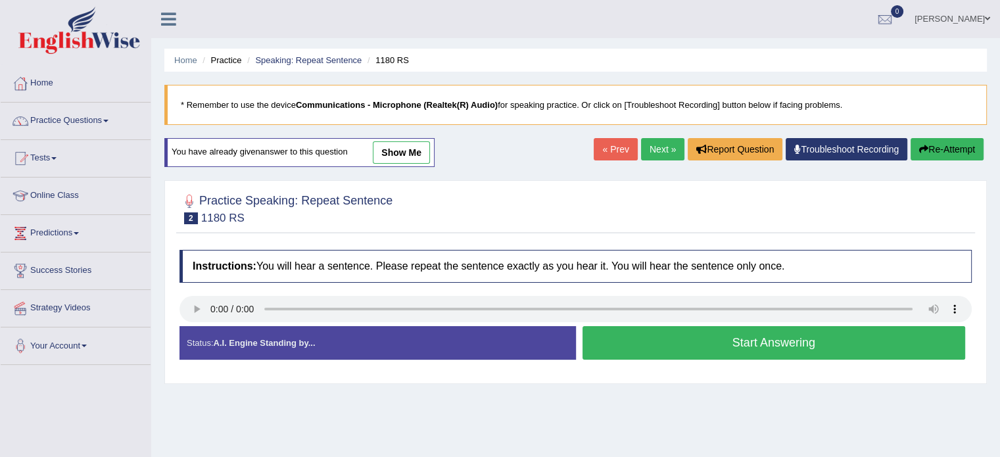
click at [756, 337] on button "Start Answering" at bounding box center [773, 343] width 383 height 34
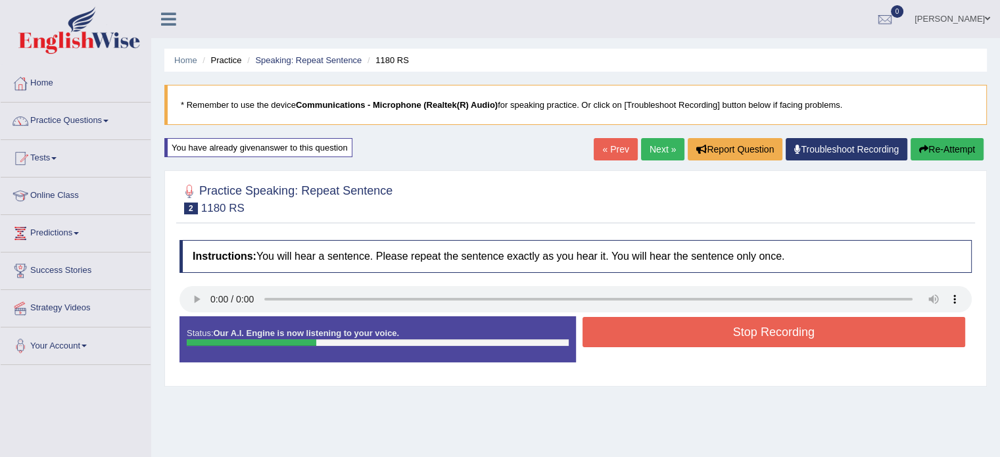
click at [756, 338] on button "Stop Recording" at bounding box center [773, 332] width 383 height 30
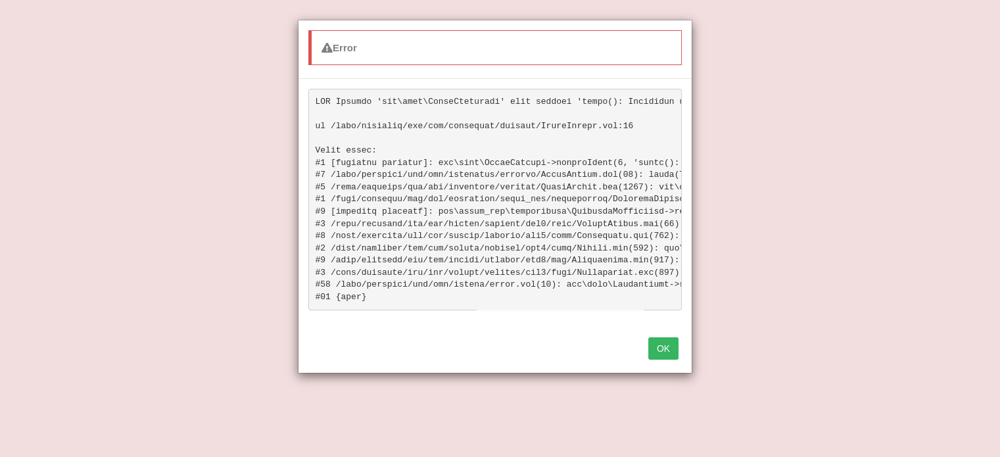
click at [659, 357] on button "OK" at bounding box center [663, 348] width 30 height 22
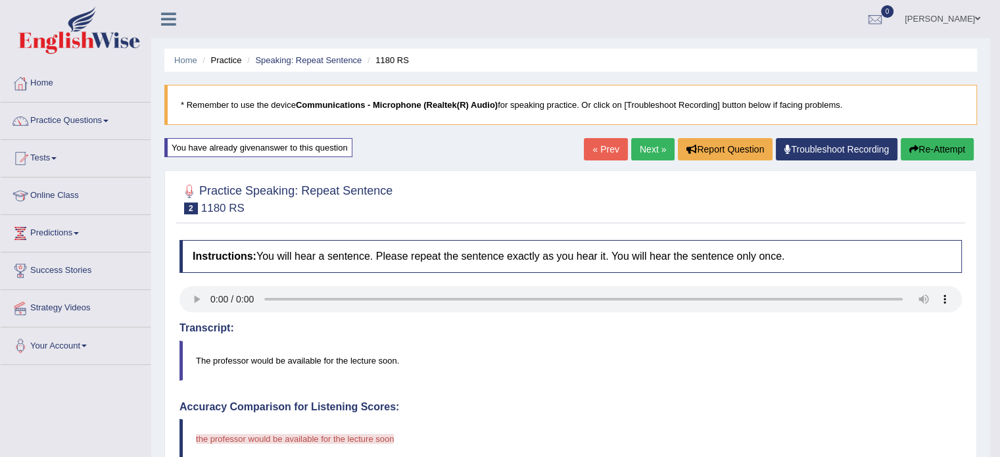
click at [605, 144] on link "« Prev" at bounding box center [605, 149] width 43 height 22
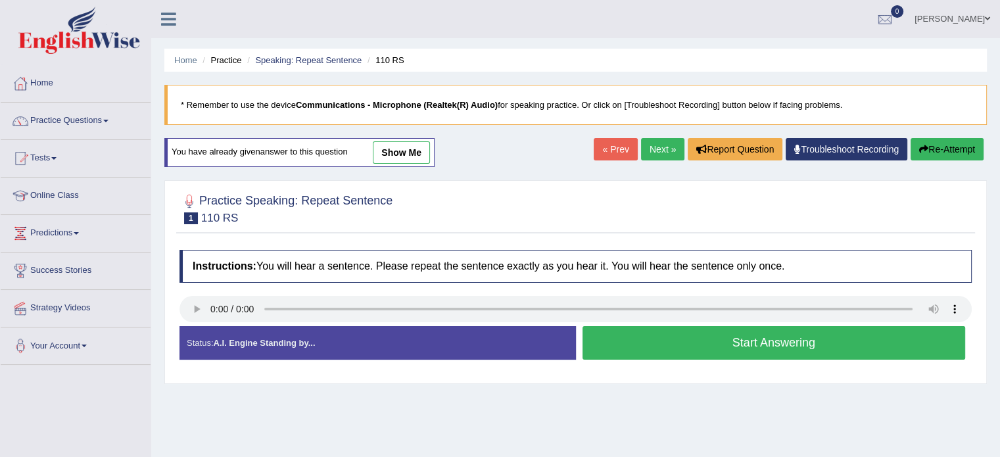
click at [788, 346] on button "Start Answering" at bounding box center [773, 343] width 383 height 34
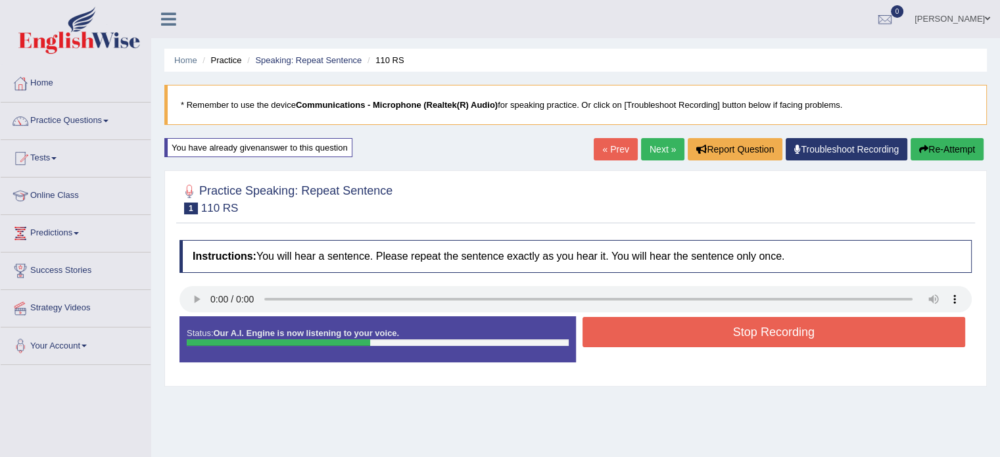
click at [783, 329] on button "Stop Recording" at bounding box center [773, 332] width 383 height 30
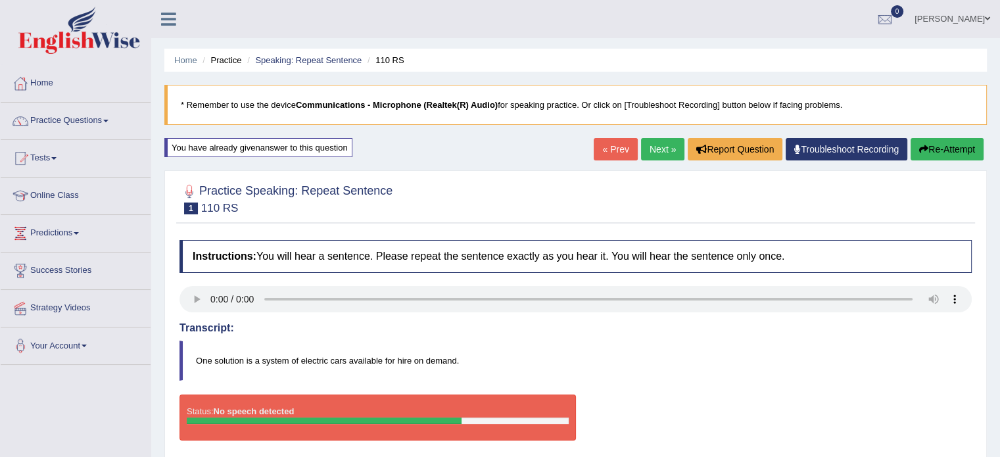
click at [935, 141] on button "Re-Attempt" at bounding box center [946, 149] width 73 height 22
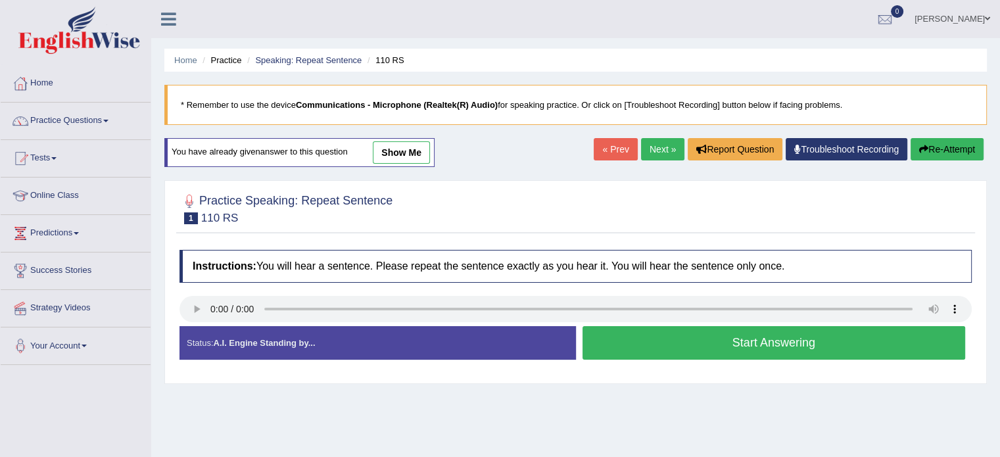
click at [804, 344] on button "Start Answering" at bounding box center [773, 343] width 383 height 34
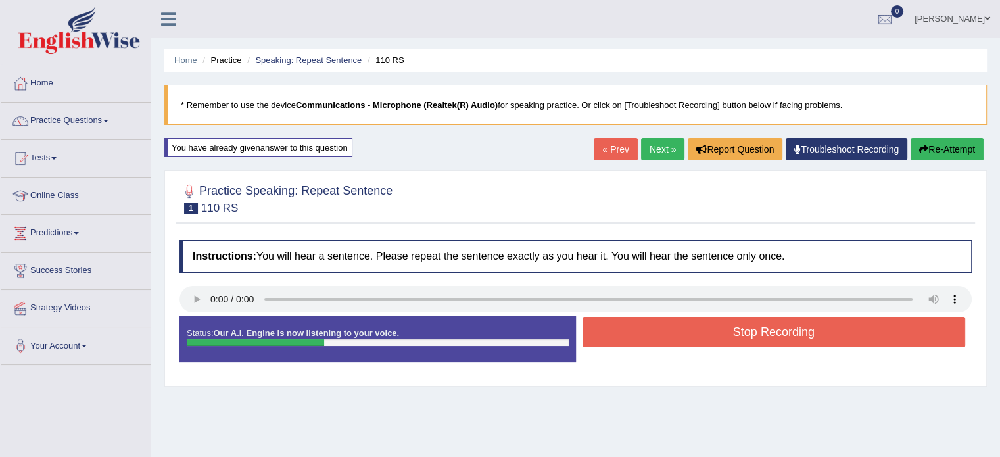
click at [804, 344] on button "Stop Recording" at bounding box center [773, 332] width 383 height 30
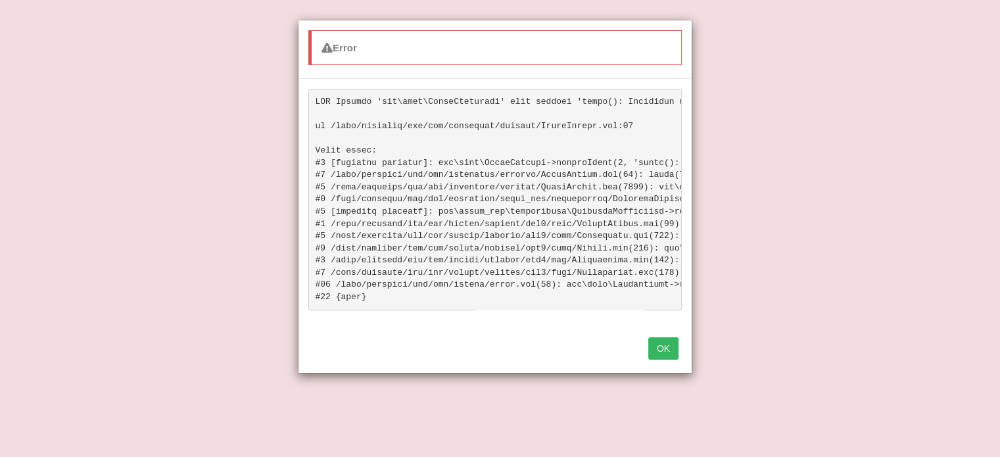
click at [671, 357] on button "OK" at bounding box center [663, 348] width 30 height 22
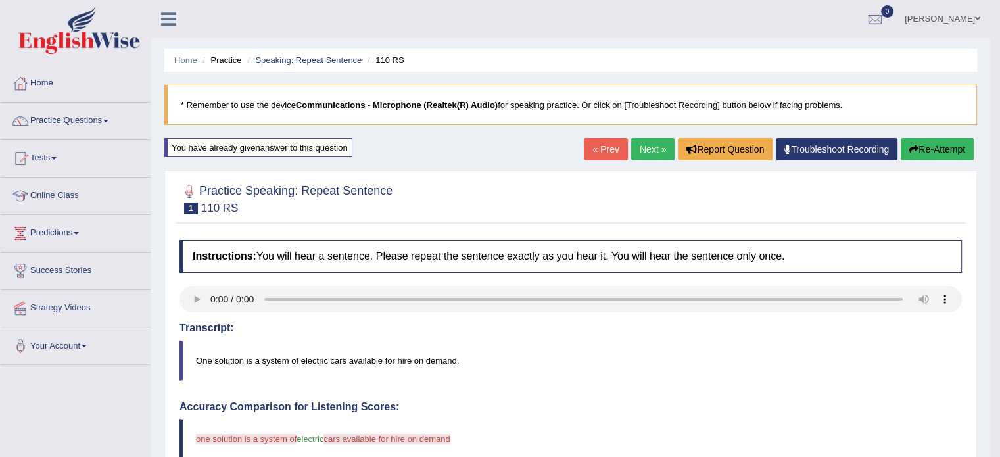
click at [942, 150] on button "Re-Attempt" at bounding box center [936, 149] width 73 height 22
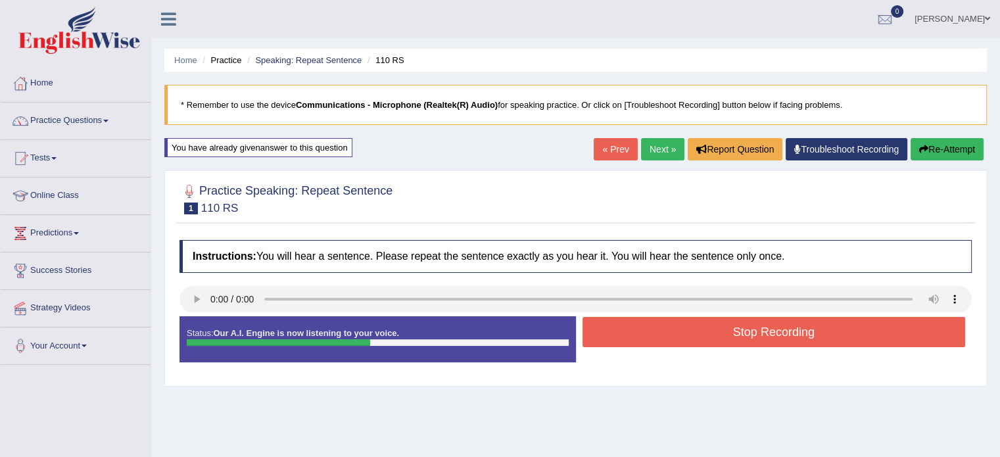
click at [745, 338] on button "Stop Recording" at bounding box center [773, 332] width 383 height 30
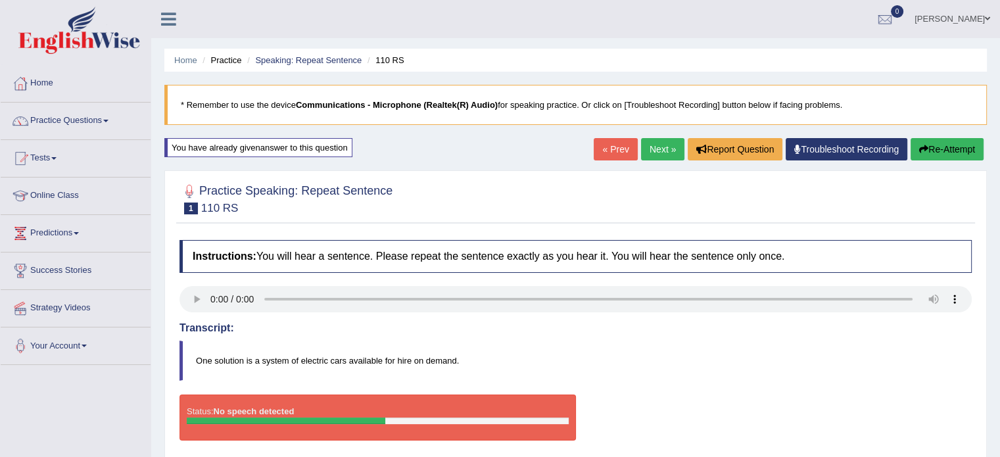
click at [936, 145] on button "Re-Attempt" at bounding box center [946, 149] width 73 height 22
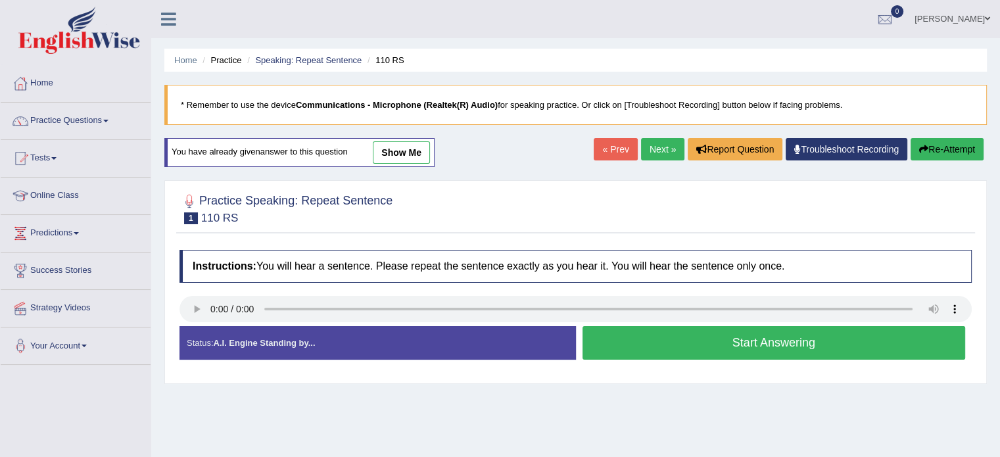
click at [738, 344] on button "Start Answering" at bounding box center [773, 343] width 383 height 34
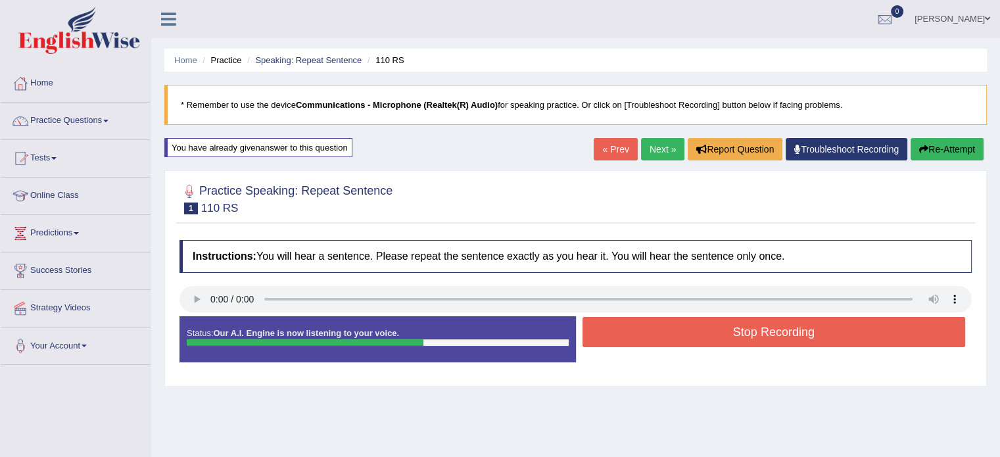
click at [743, 322] on button "Stop Recording" at bounding box center [773, 332] width 383 height 30
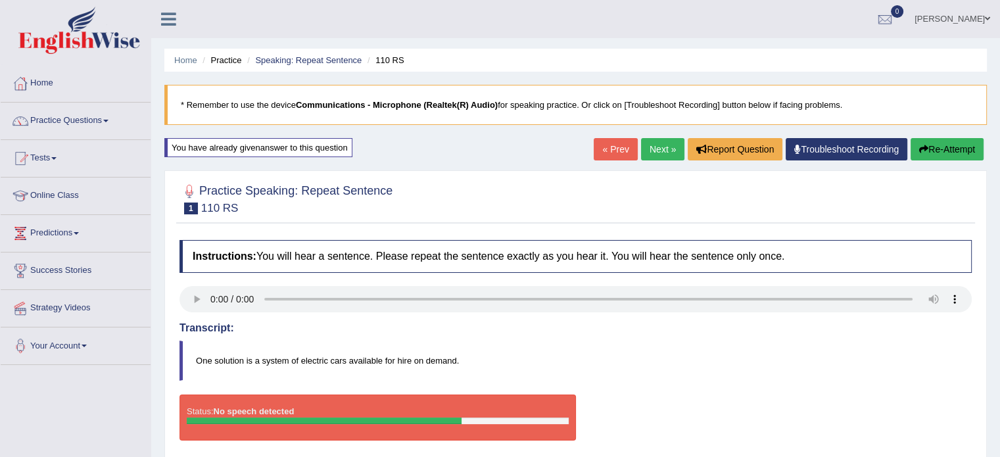
click at [927, 144] on button "Re-Attempt" at bounding box center [946, 149] width 73 height 22
click at [927, 145] on button "Re-Attempt" at bounding box center [946, 149] width 73 height 22
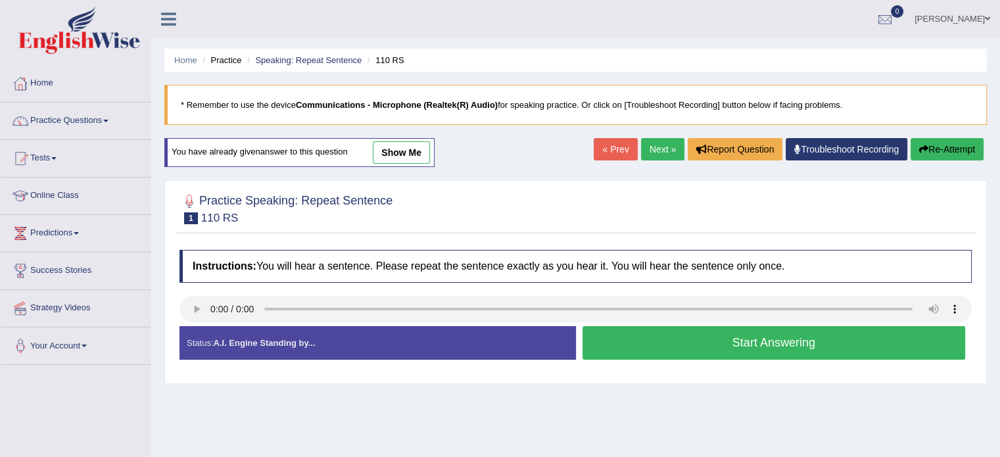
click at [854, 338] on button "Start Answering" at bounding box center [773, 343] width 383 height 34
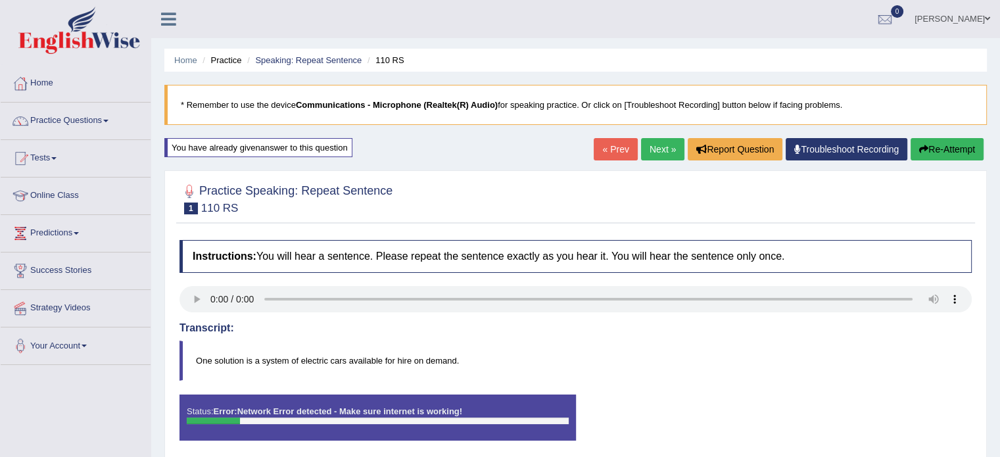
click at [964, 144] on button "Re-Attempt" at bounding box center [946, 149] width 73 height 22
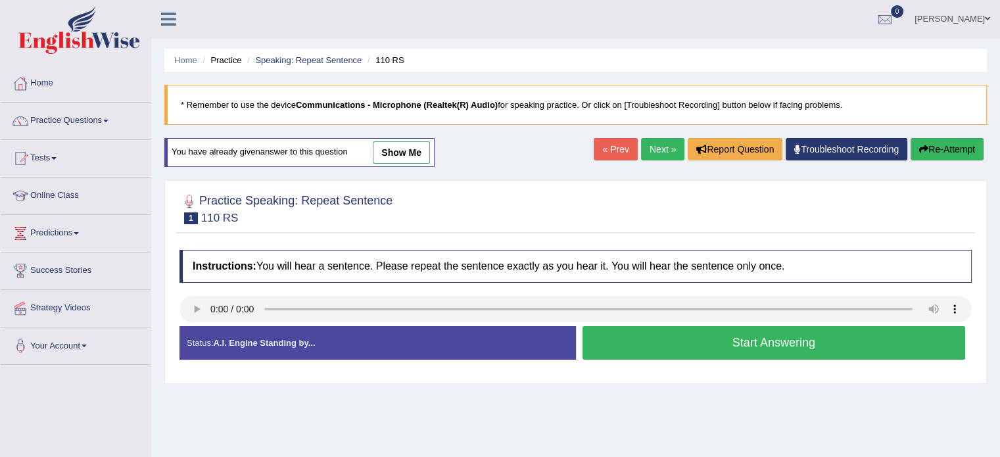
click at [733, 336] on button "Start Answering" at bounding box center [773, 343] width 383 height 34
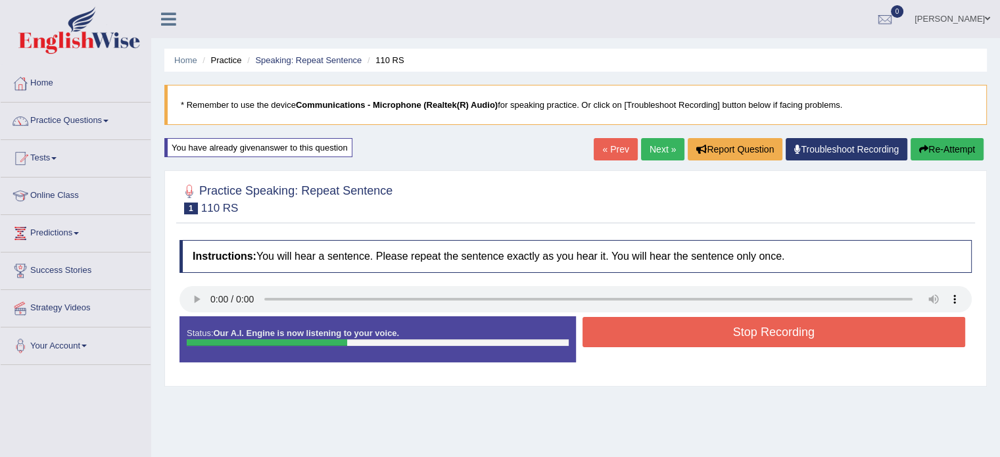
click at [733, 336] on button "Stop Recording" at bounding box center [773, 332] width 383 height 30
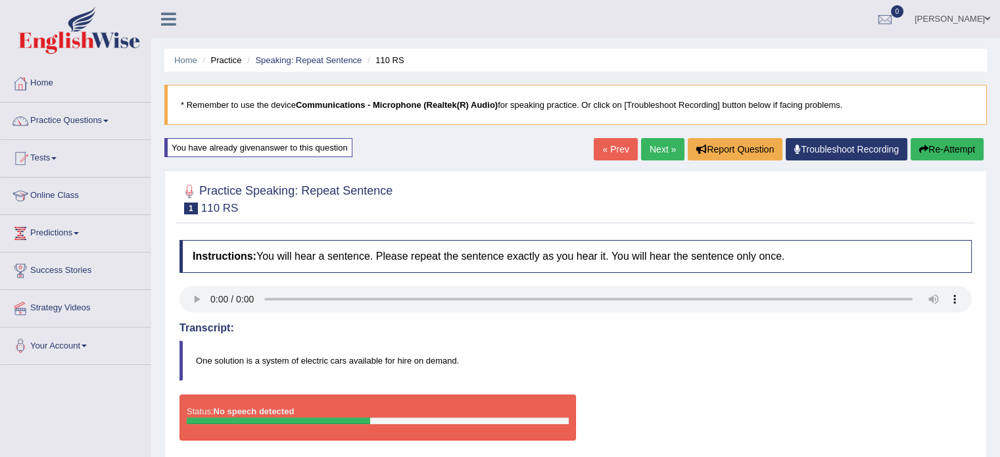
click at [971, 145] on button "Re-Attempt" at bounding box center [946, 149] width 73 height 22
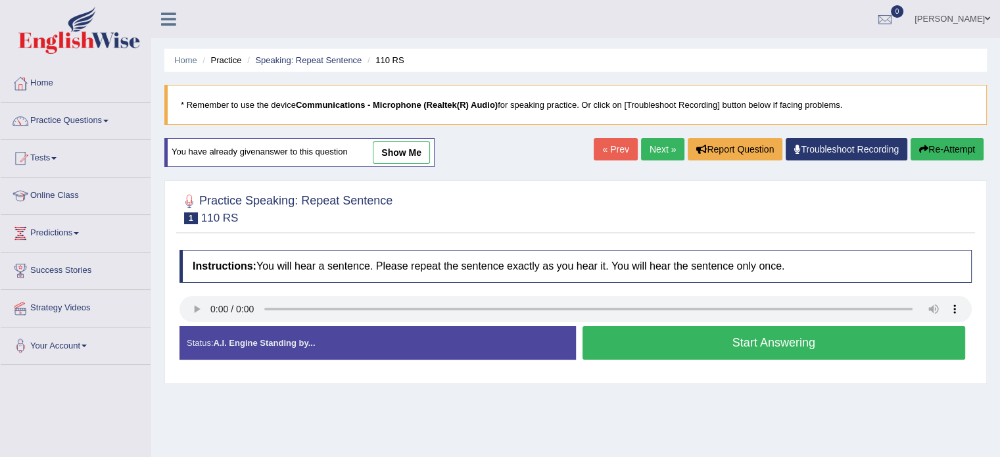
click at [741, 335] on button "Start Answering" at bounding box center [773, 343] width 383 height 34
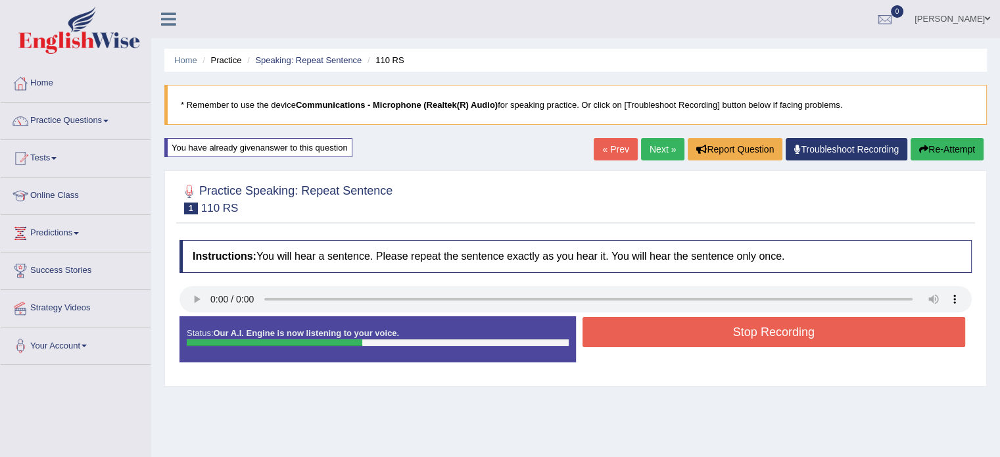
click at [702, 341] on button "Stop Recording" at bounding box center [773, 332] width 383 height 30
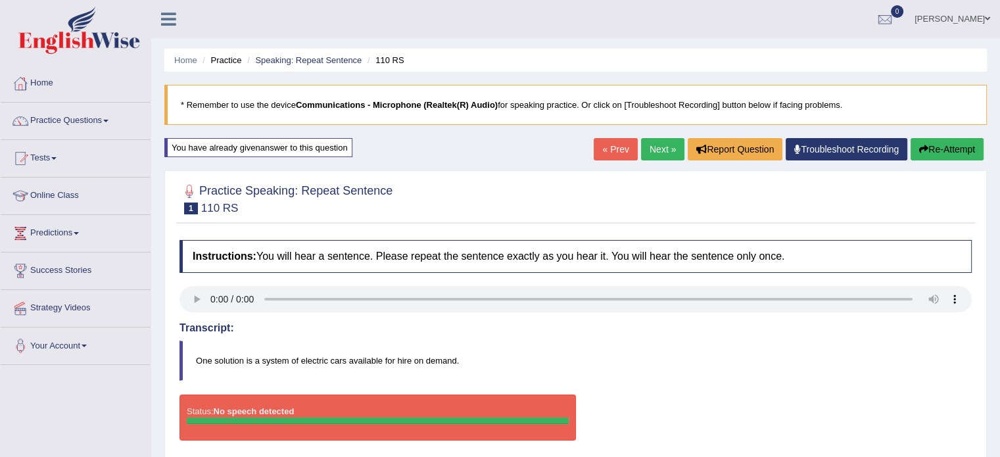
click at [961, 147] on button "Re-Attempt" at bounding box center [946, 149] width 73 height 22
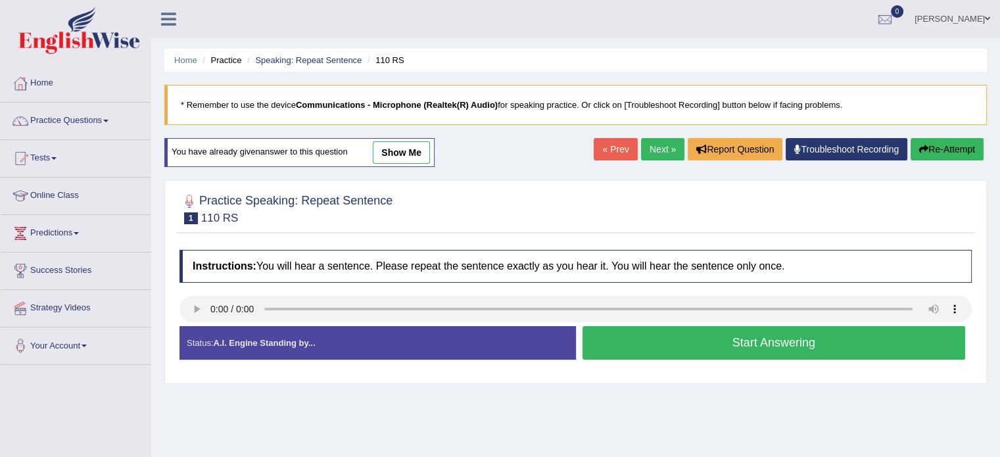
click at [725, 342] on button "Start Answering" at bounding box center [773, 343] width 383 height 34
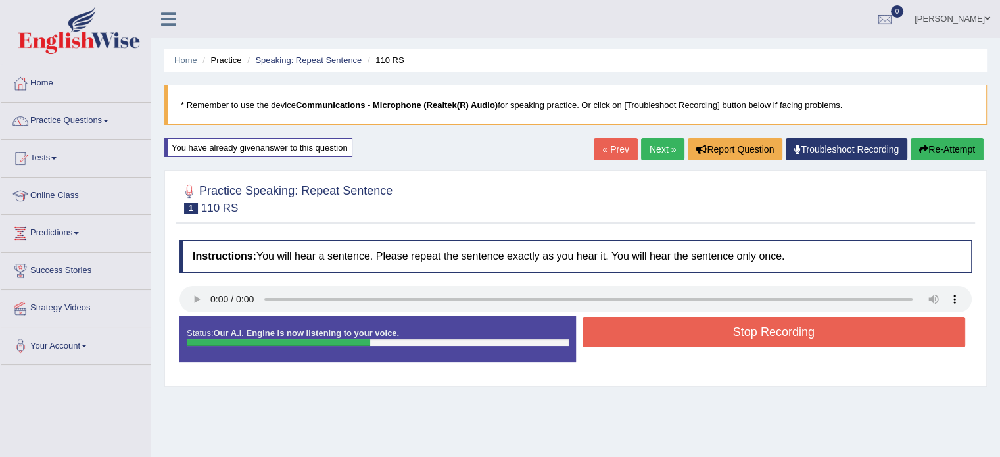
click at [754, 321] on button "Stop Recording" at bounding box center [773, 332] width 383 height 30
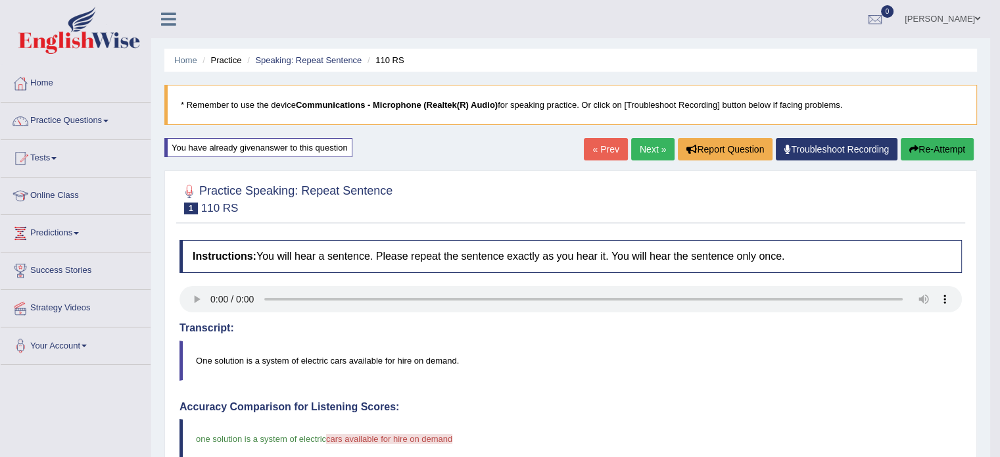
click at [958, 149] on button "Re-Attempt" at bounding box center [936, 149] width 73 height 22
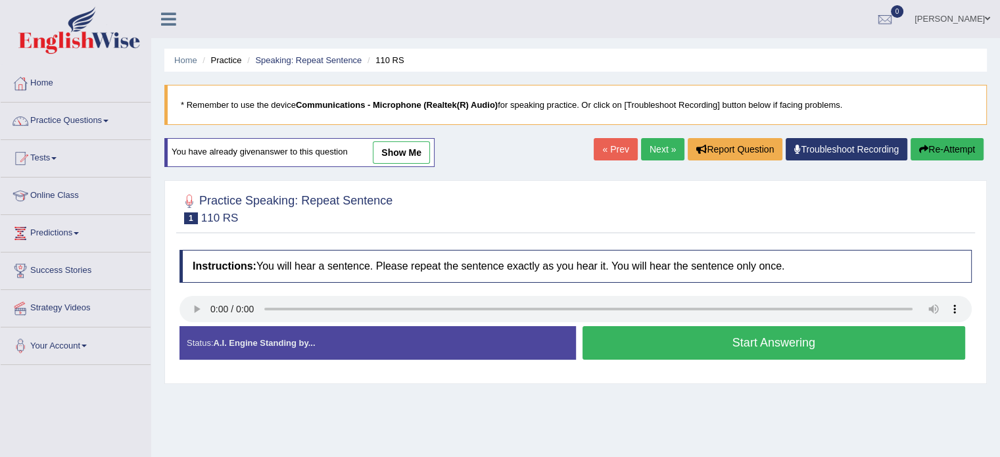
click at [807, 342] on button "Start Answering" at bounding box center [773, 343] width 383 height 34
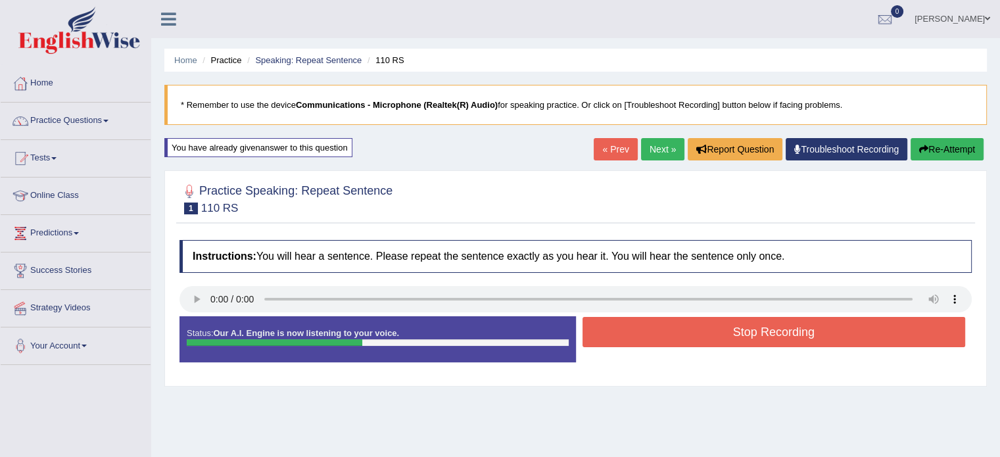
click at [815, 331] on button "Stop Recording" at bounding box center [773, 332] width 383 height 30
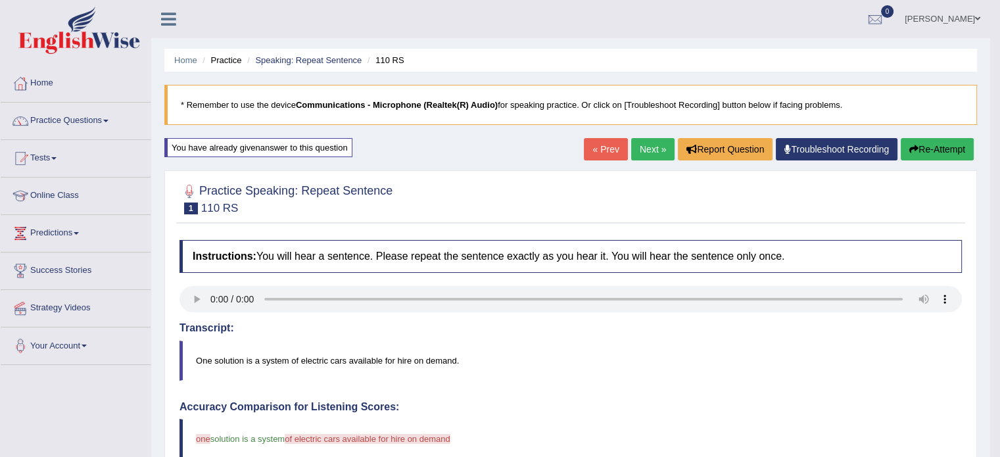
click at [925, 150] on button "Re-Attempt" at bounding box center [936, 149] width 73 height 22
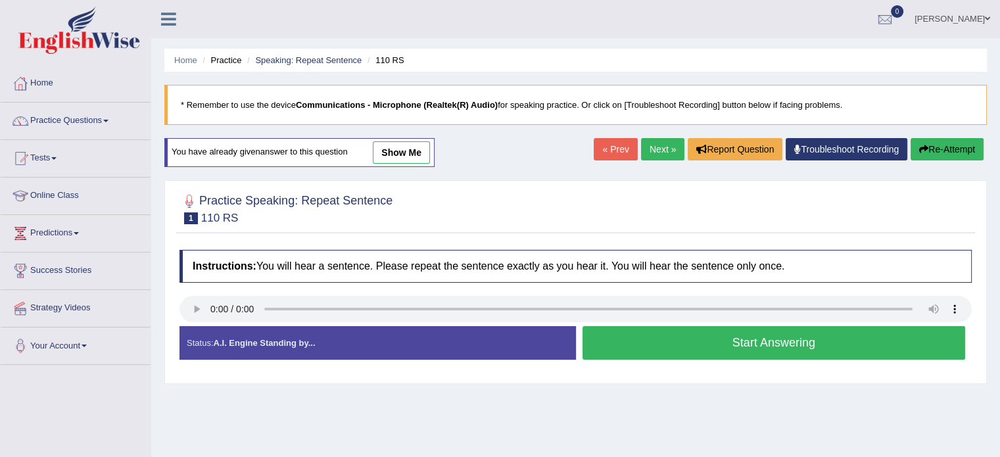
click at [833, 340] on button "Start Answering" at bounding box center [773, 343] width 383 height 34
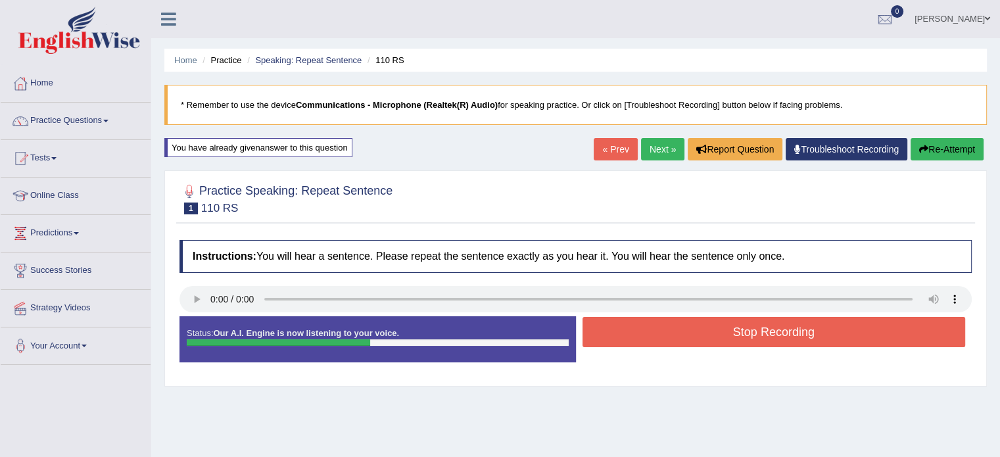
click at [833, 340] on button "Stop Recording" at bounding box center [773, 332] width 383 height 30
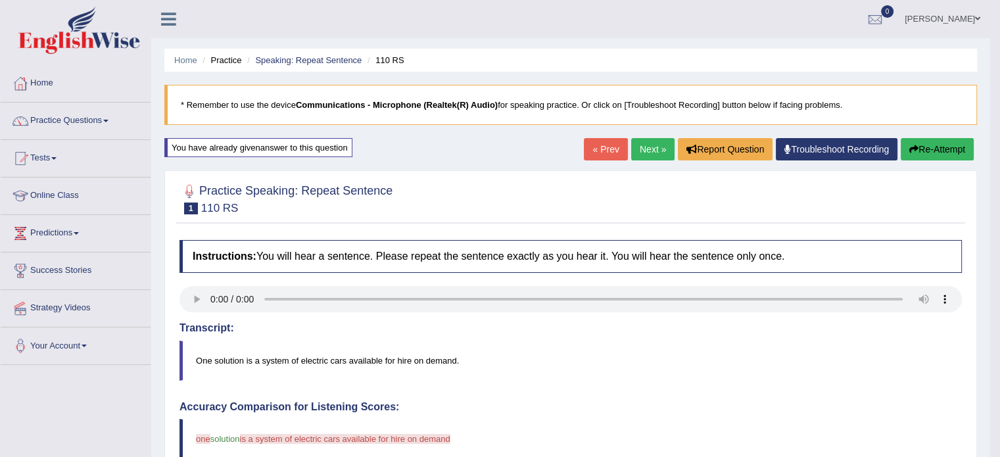
click at [939, 147] on button "Re-Attempt" at bounding box center [936, 149] width 73 height 22
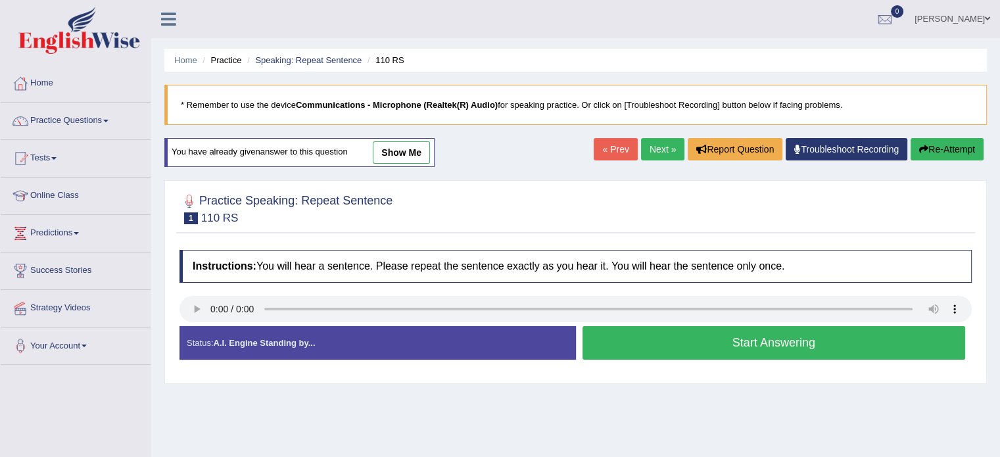
click at [777, 337] on button "Start Answering" at bounding box center [773, 343] width 383 height 34
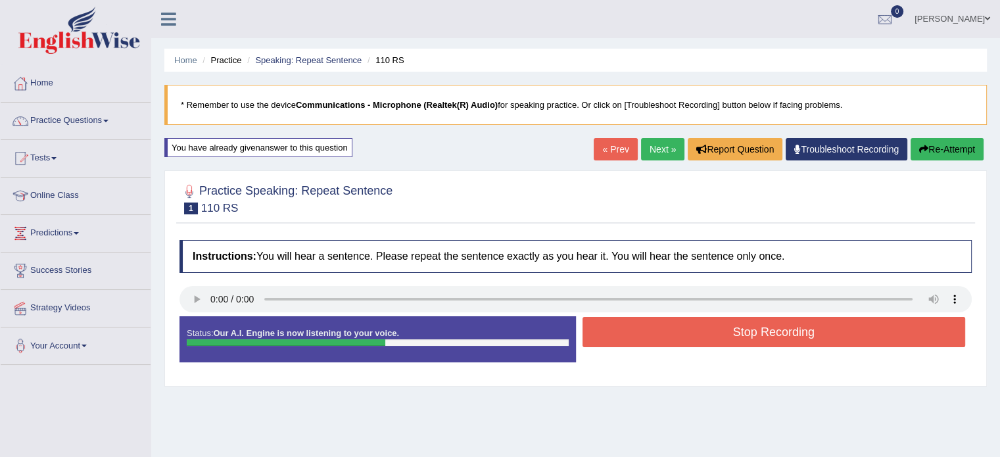
click at [777, 337] on button "Stop Recording" at bounding box center [773, 332] width 383 height 30
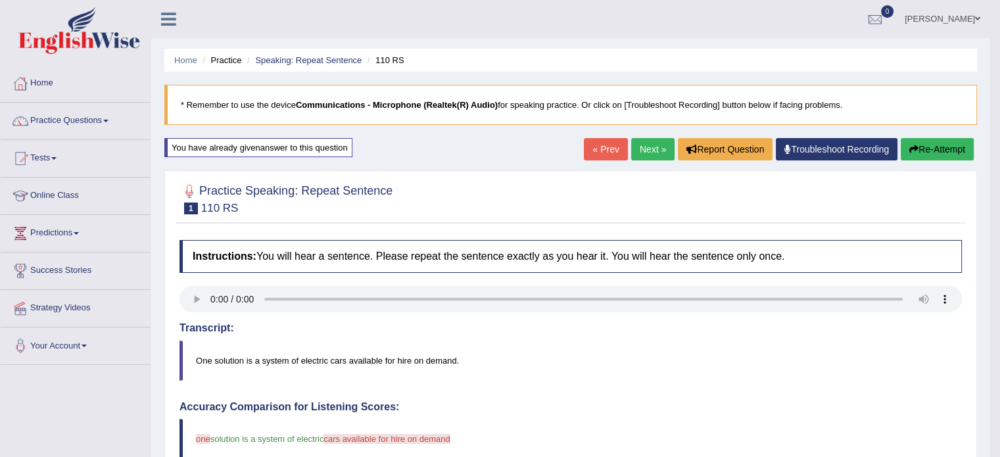
click at [939, 141] on button "Re-Attempt" at bounding box center [936, 149] width 73 height 22
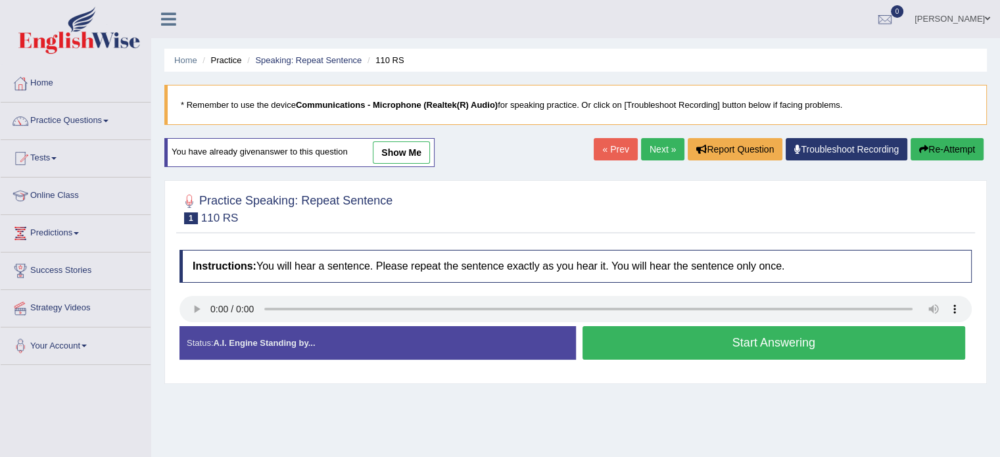
click at [734, 340] on button "Start Answering" at bounding box center [773, 343] width 383 height 34
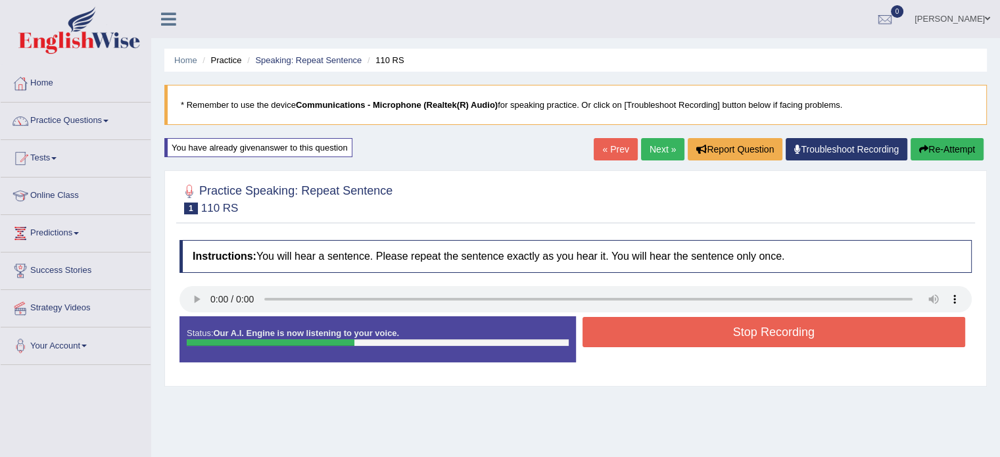
click at [735, 340] on button "Stop Recording" at bounding box center [773, 332] width 383 height 30
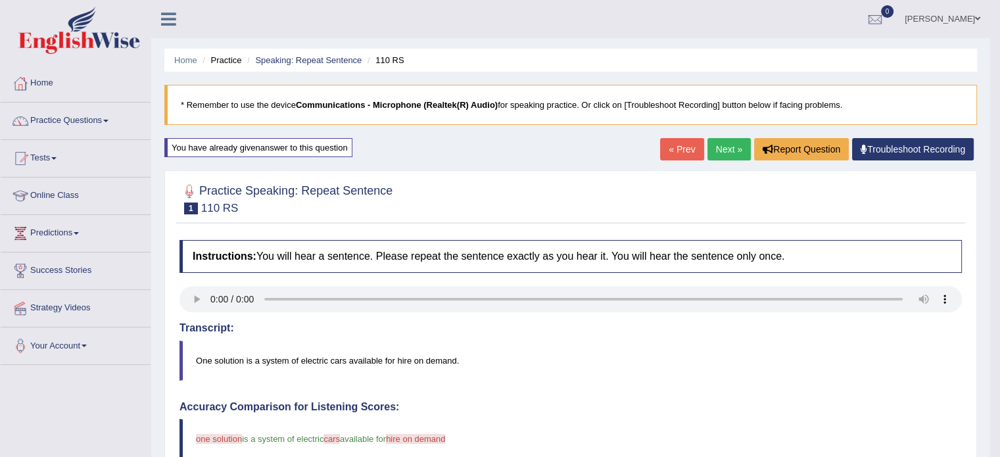
click at [728, 141] on link "Next »" at bounding box center [728, 149] width 43 height 22
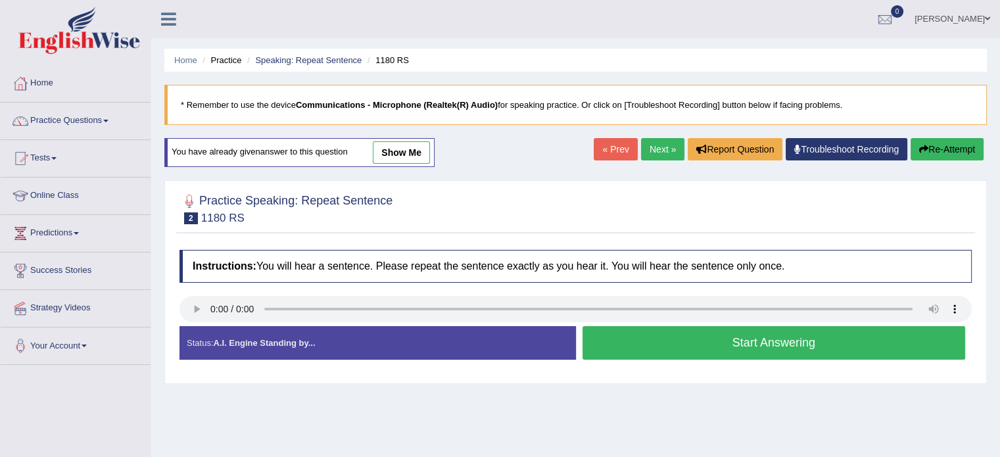
click at [755, 333] on button "Start Answering" at bounding box center [773, 343] width 383 height 34
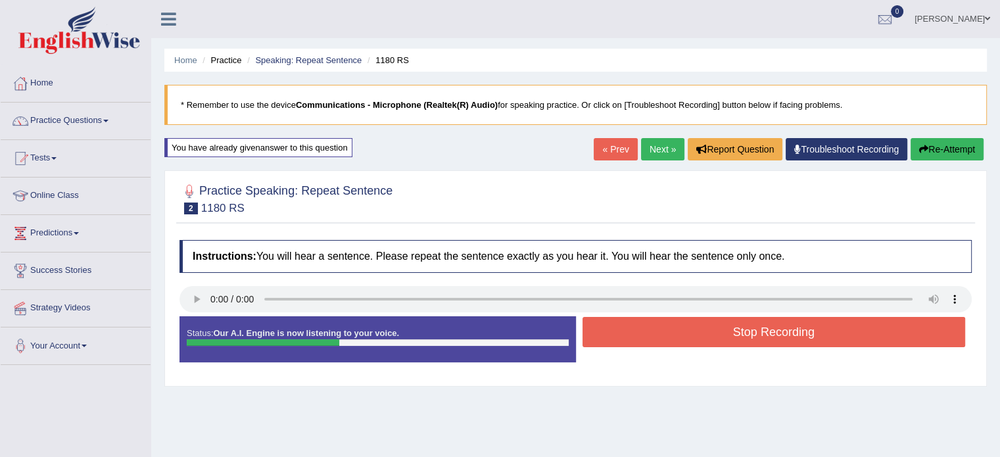
click at [755, 333] on button "Stop Recording" at bounding box center [773, 332] width 383 height 30
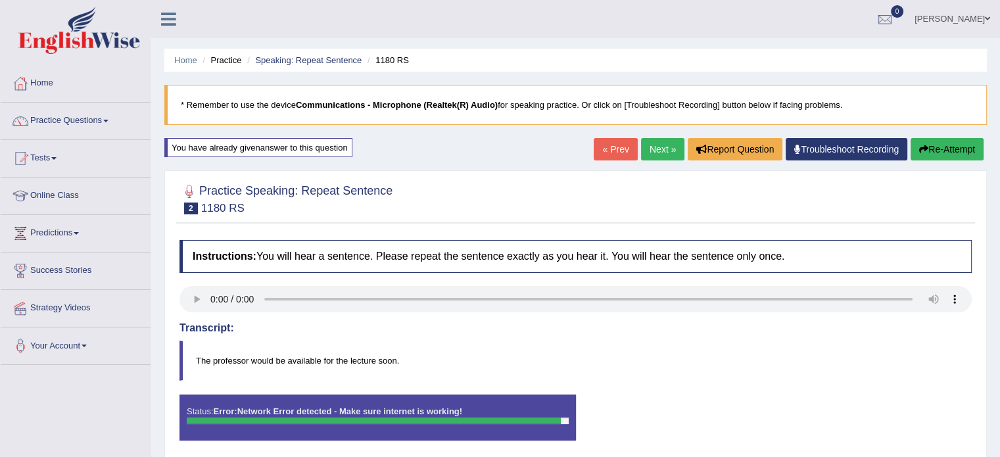
click at [925, 141] on button "Re-Attempt" at bounding box center [946, 149] width 73 height 22
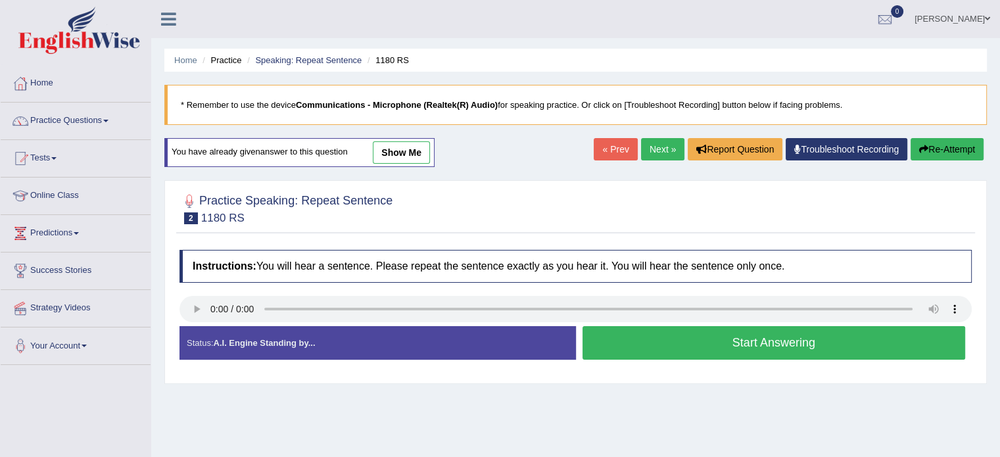
click at [747, 340] on button "Start Answering" at bounding box center [773, 343] width 383 height 34
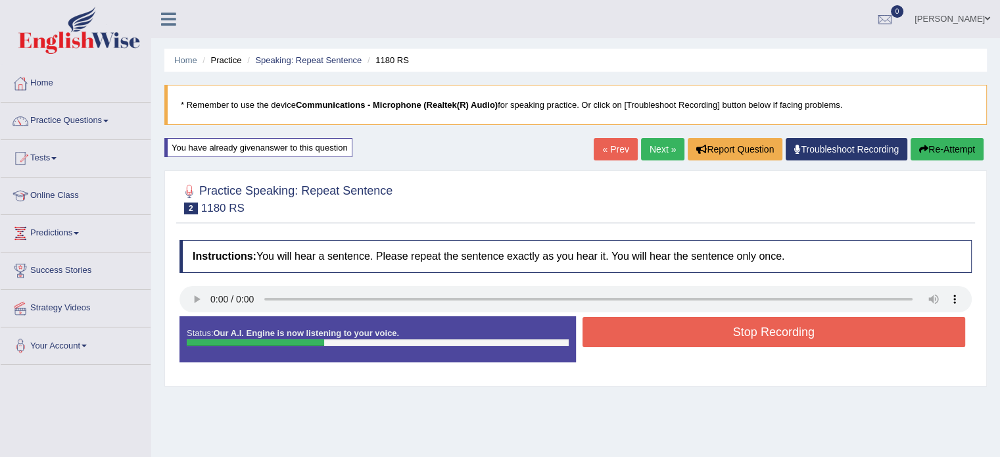
click at [747, 340] on button "Stop Recording" at bounding box center [773, 332] width 383 height 30
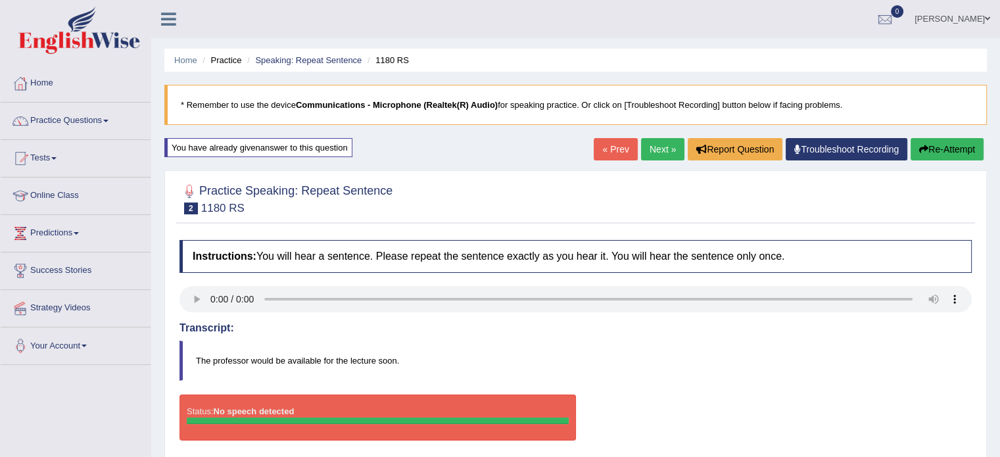
click at [938, 145] on button "Re-Attempt" at bounding box center [946, 149] width 73 height 22
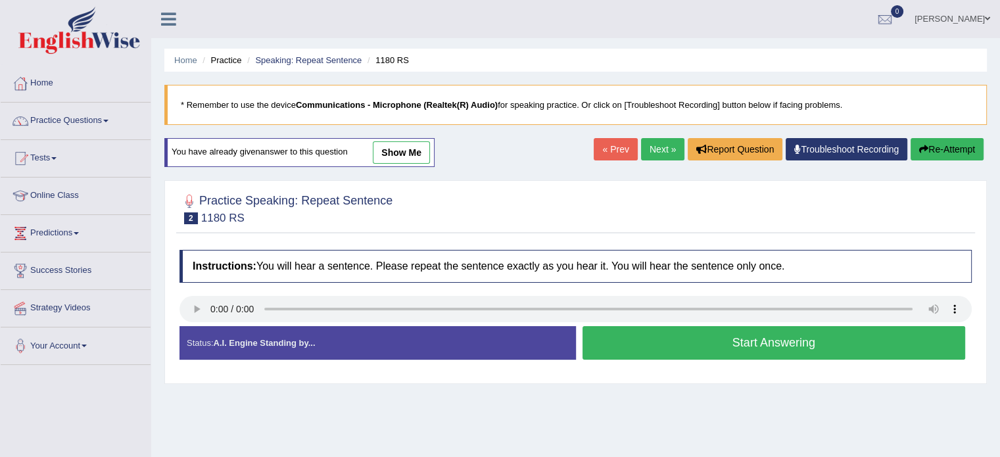
click at [718, 339] on button "Start Answering" at bounding box center [773, 343] width 383 height 34
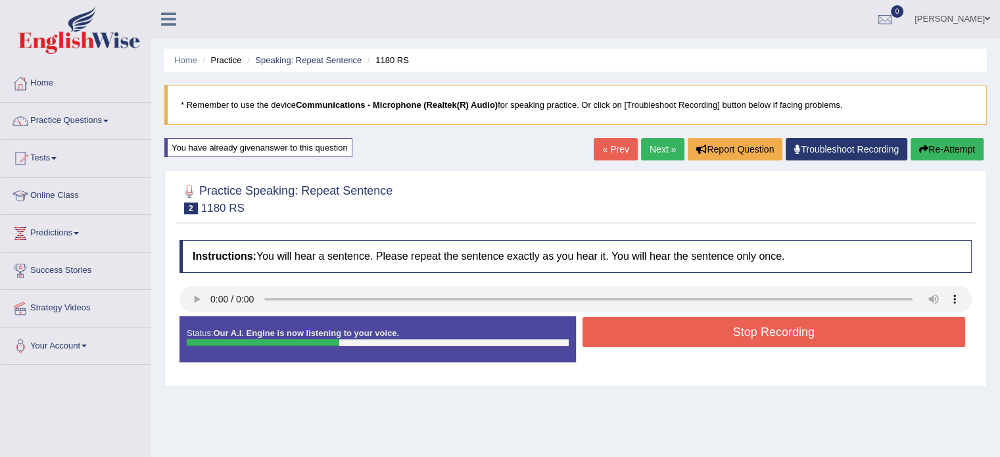
click at [721, 338] on button "Stop Recording" at bounding box center [773, 332] width 383 height 30
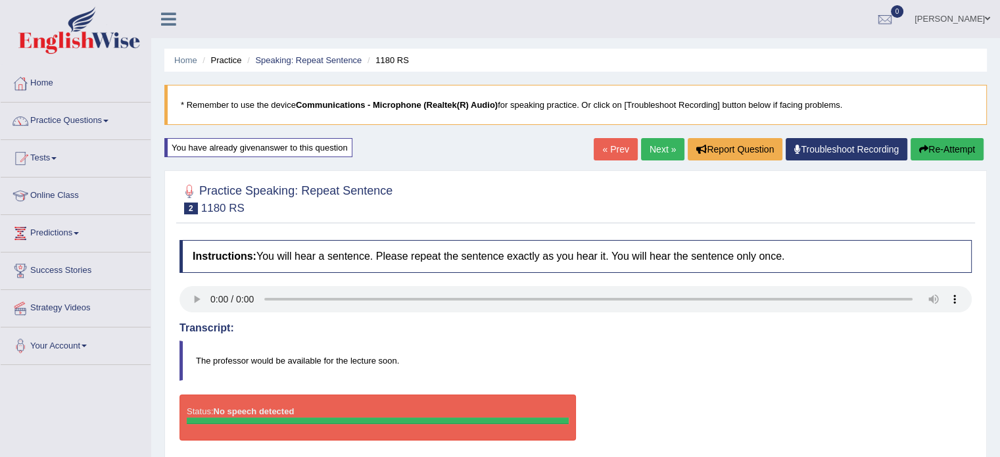
click at [934, 151] on button "Re-Attempt" at bounding box center [946, 149] width 73 height 22
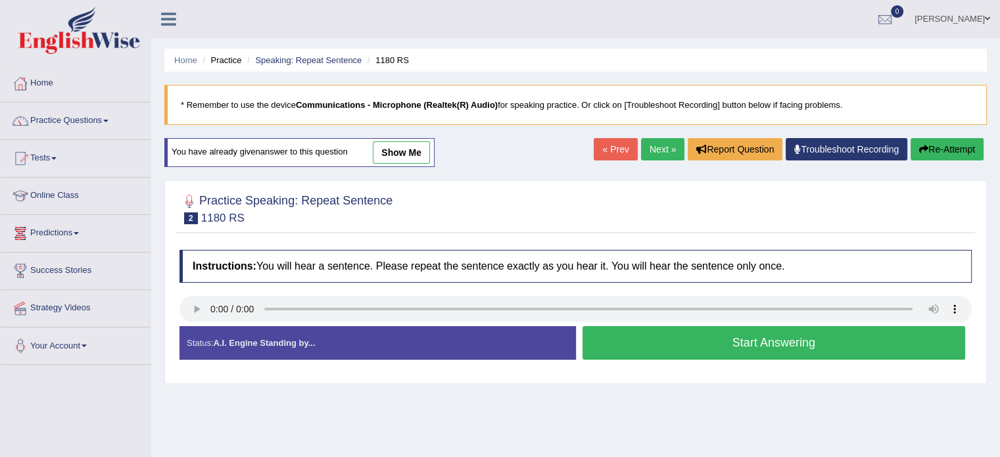
click at [49, 200] on link "Online Class" at bounding box center [76, 193] width 150 height 33
